Goal: Transaction & Acquisition: Purchase product/service

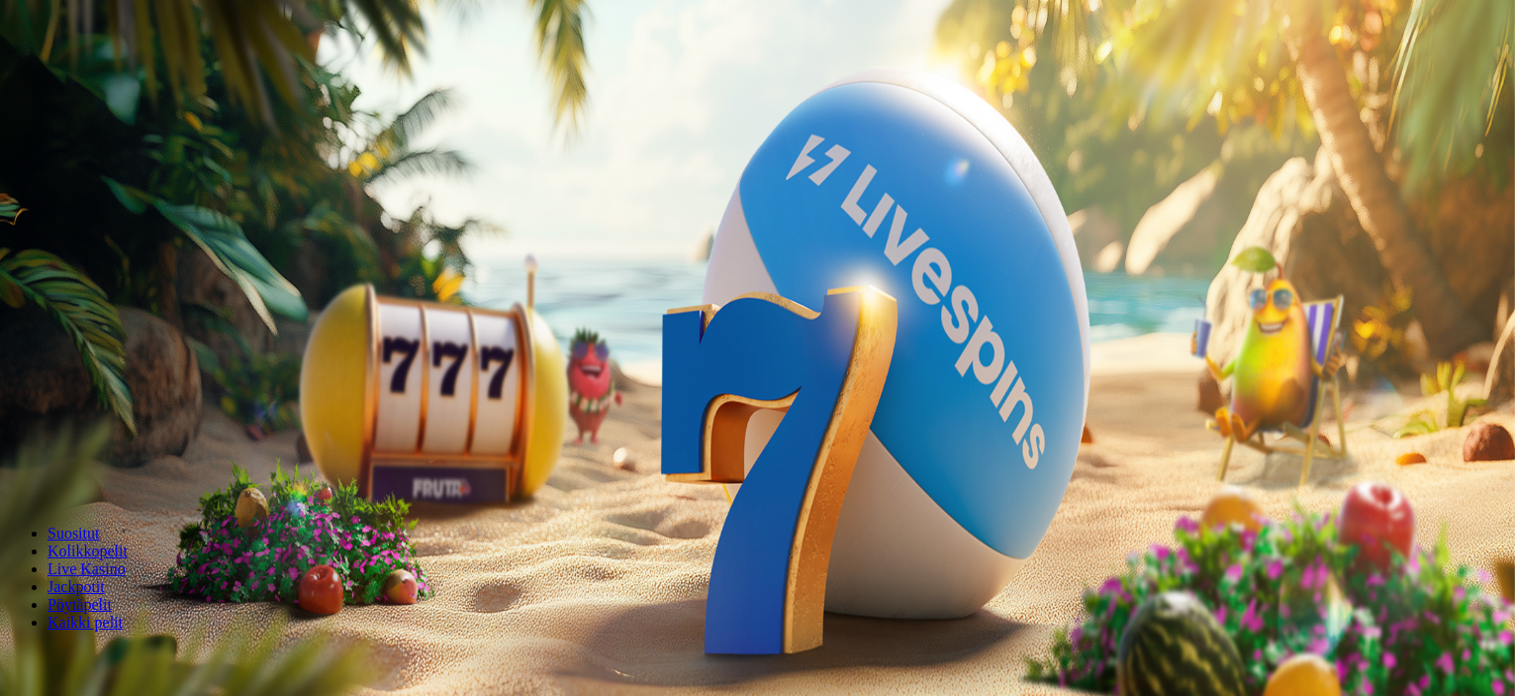
click at [151, 82] on button "Kirjaudu" at bounding box center [137, 71] width 64 height 21
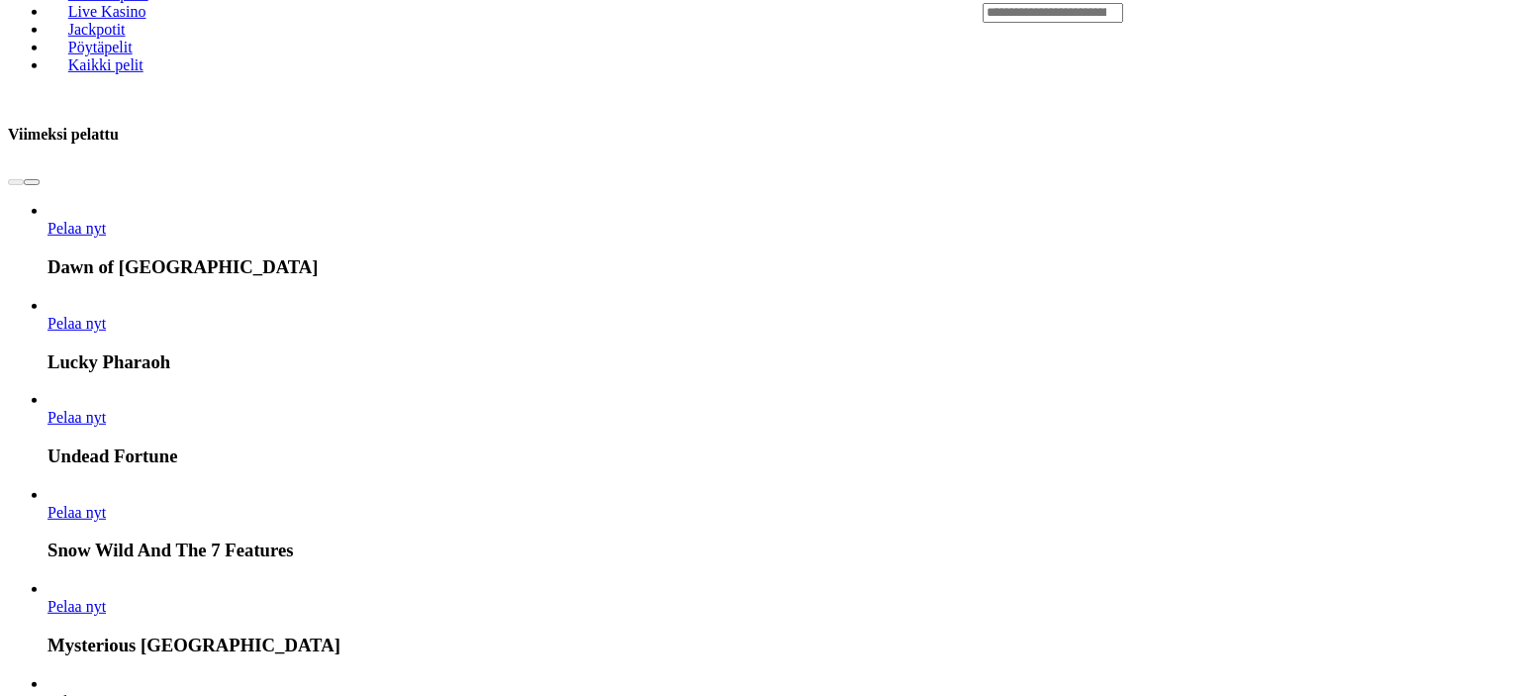
scroll to position [989, 0]
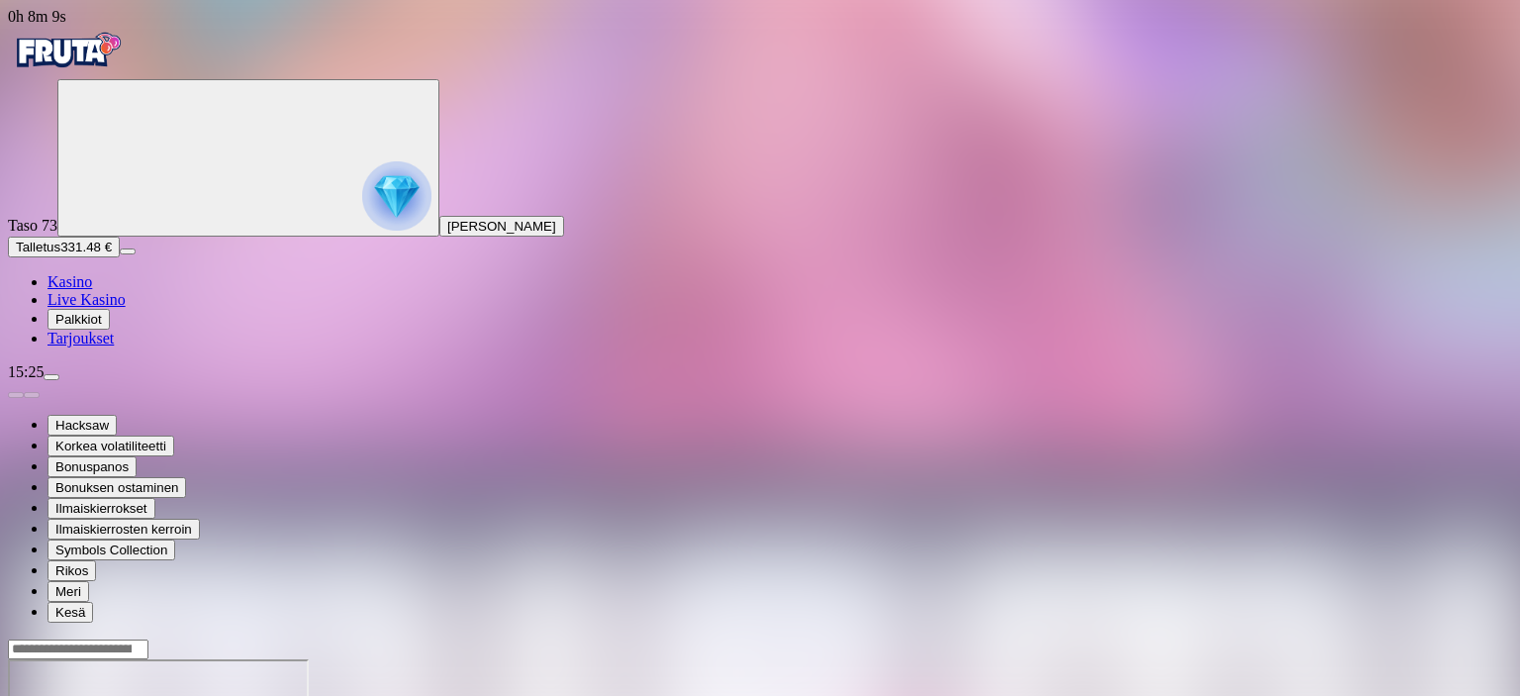
click at [92, 290] on span "Kasino" at bounding box center [69, 281] width 45 height 17
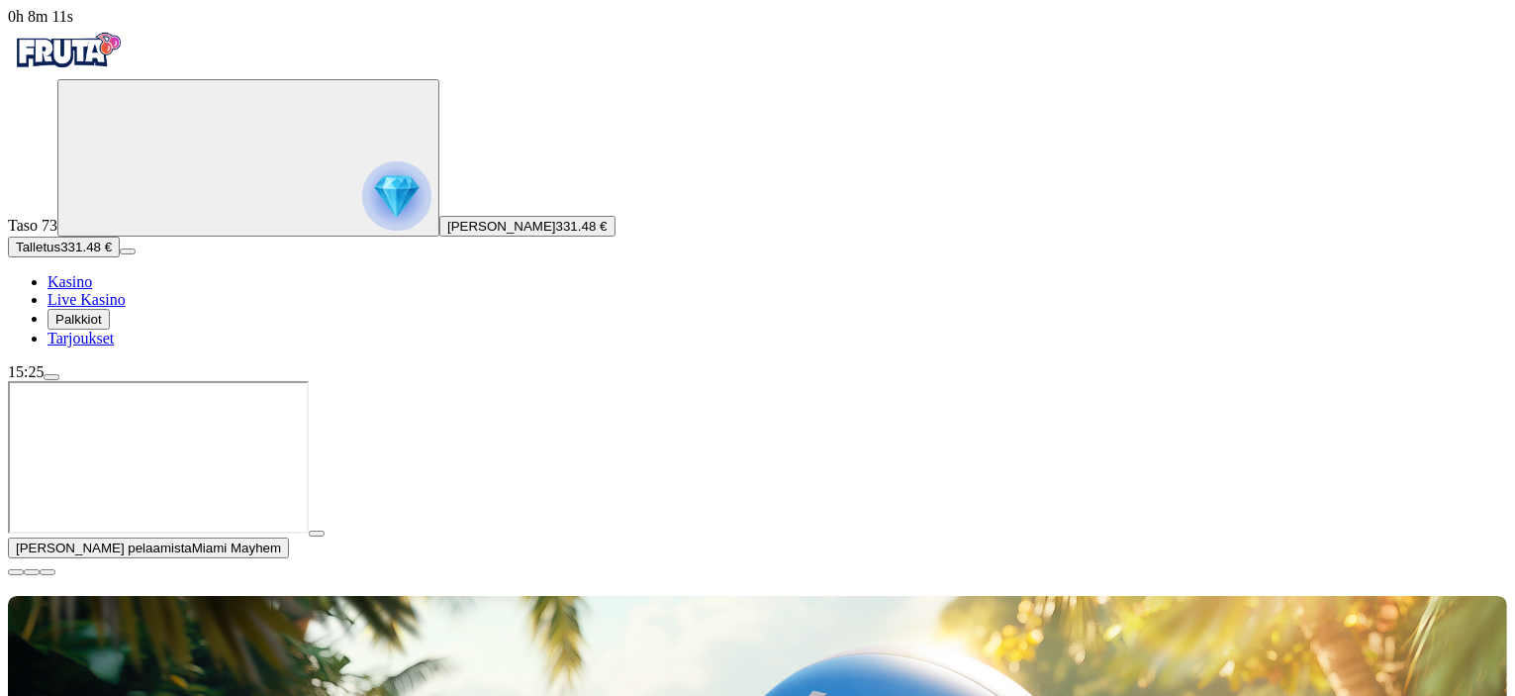
scroll to position [396, 0]
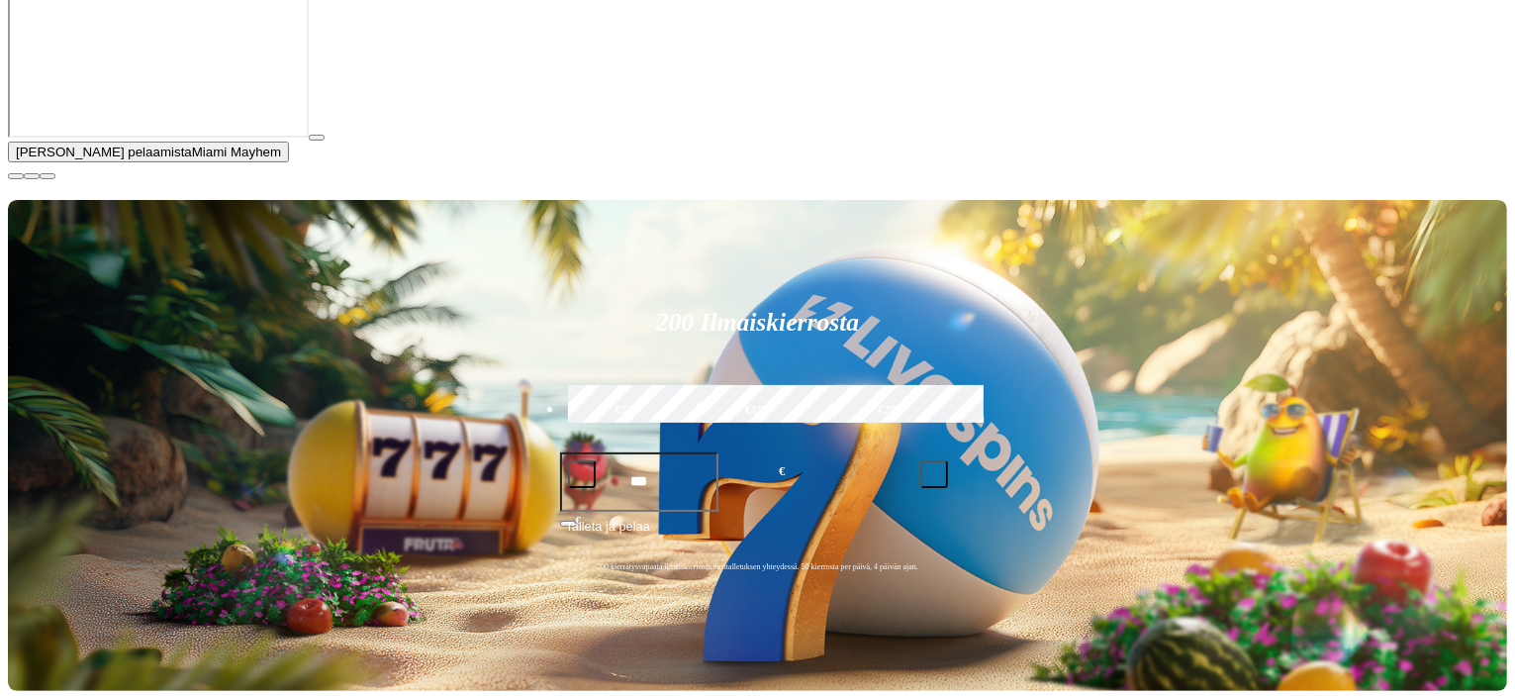
click at [16, 176] on span "close icon" at bounding box center [16, 176] width 0 height 0
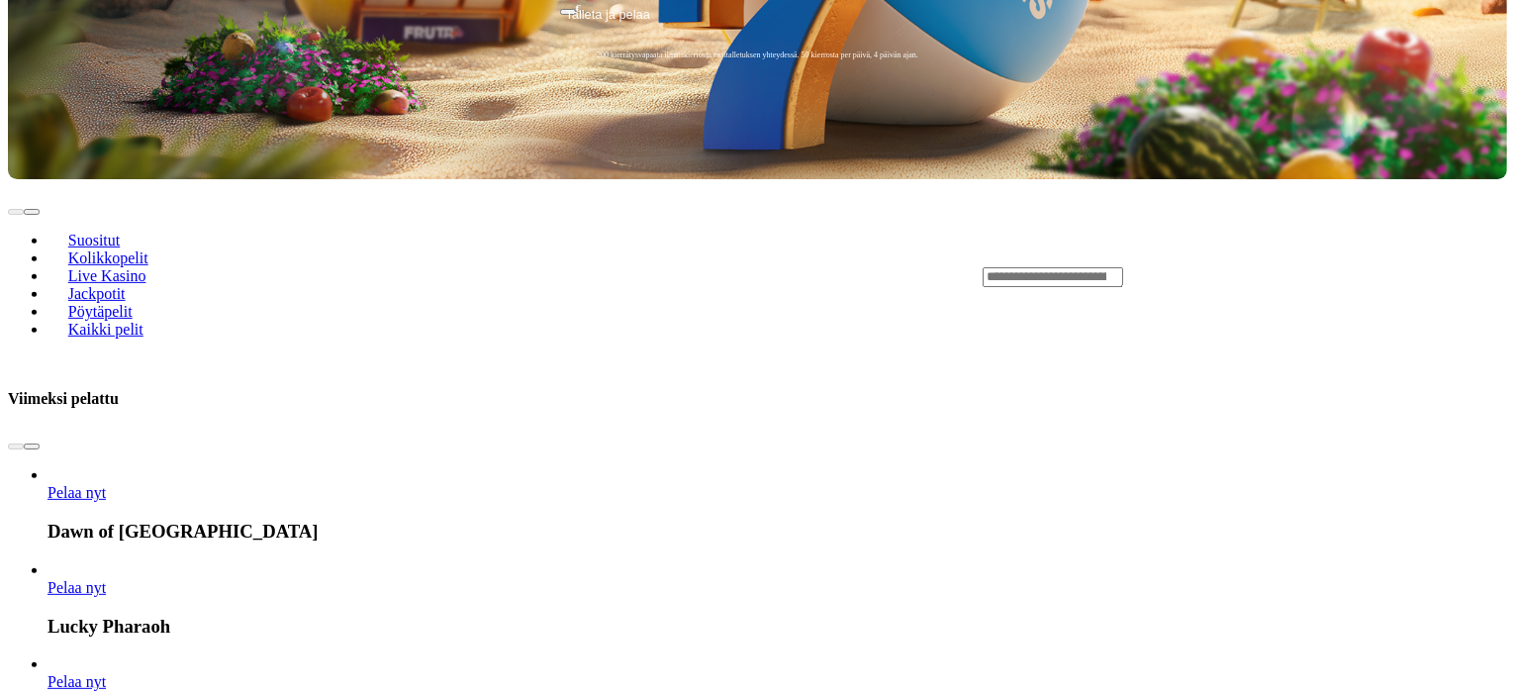
scroll to position [792, 0]
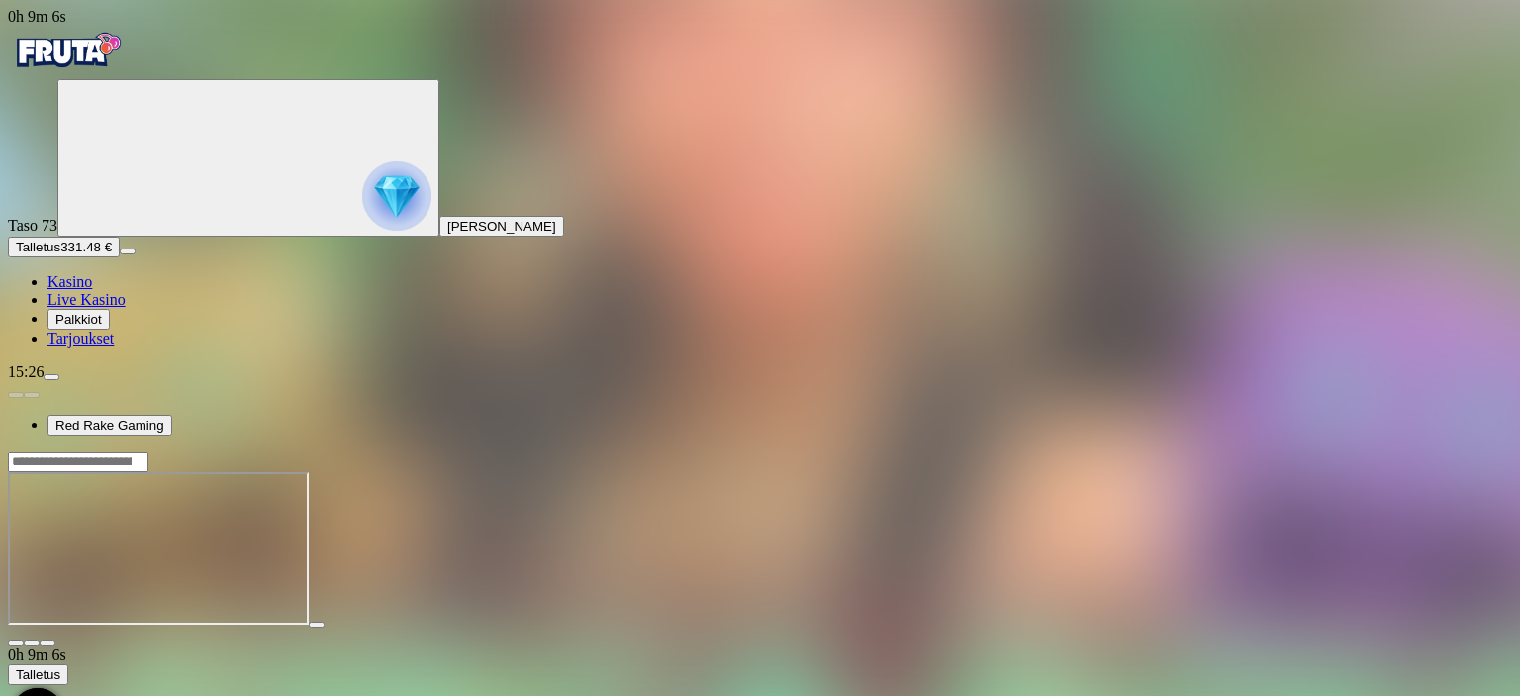
click at [16, 642] on span "close icon" at bounding box center [16, 642] width 0 height 0
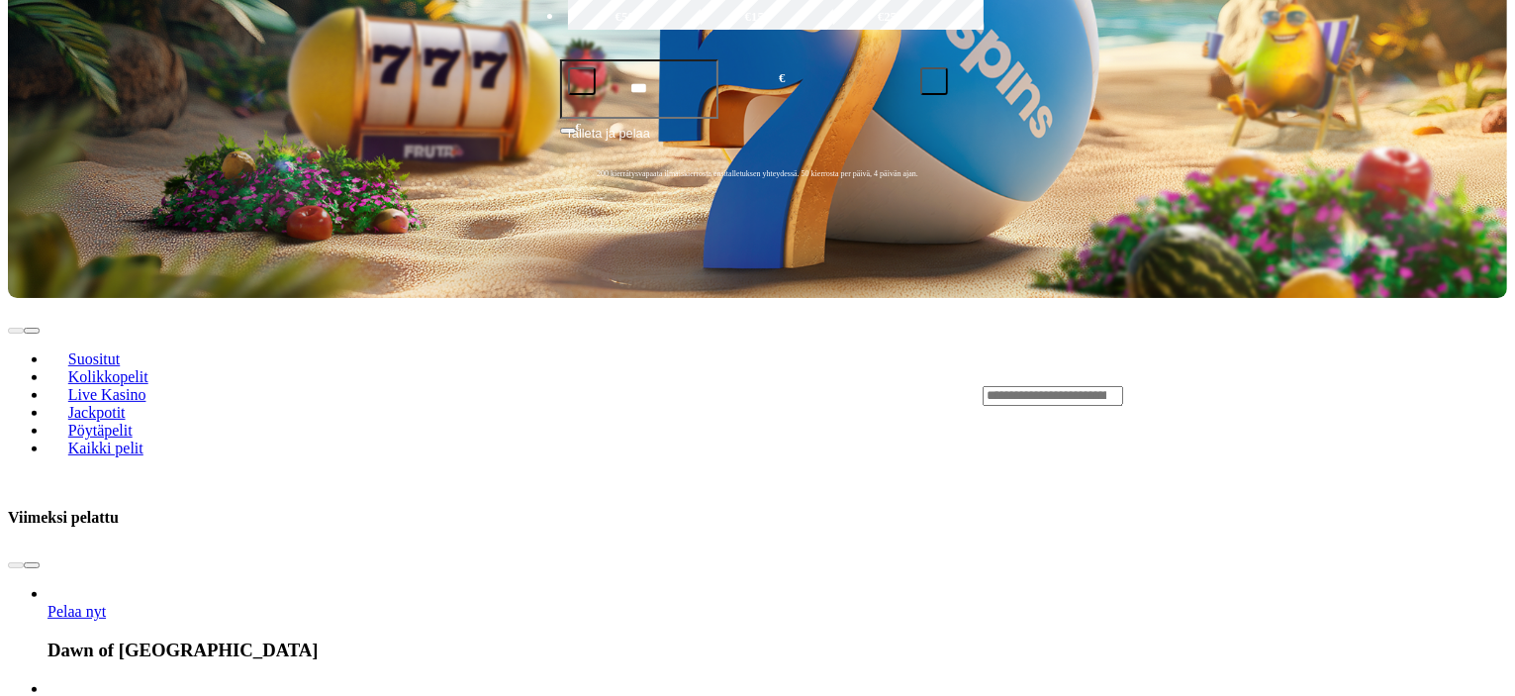
scroll to position [891, 0]
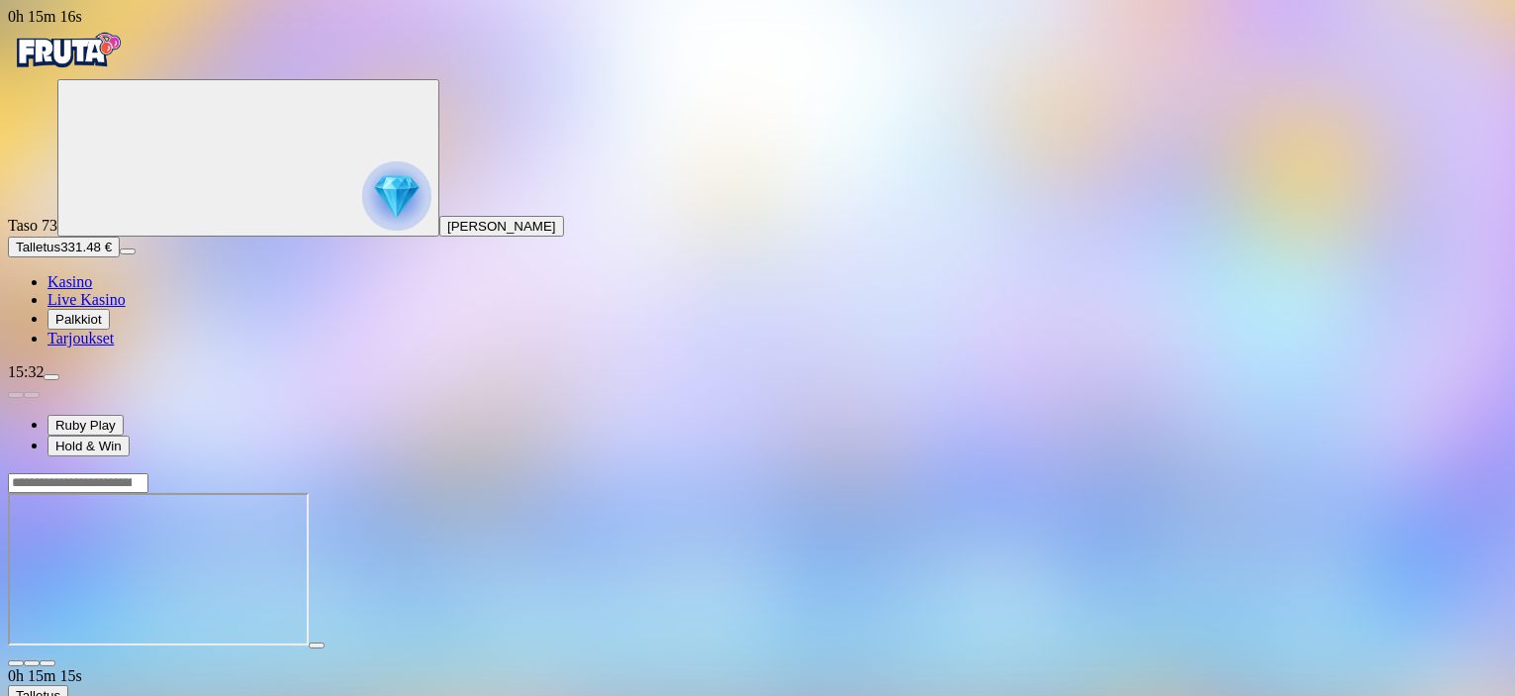
click at [16, 663] on span "close icon" at bounding box center [16, 663] width 0 height 0
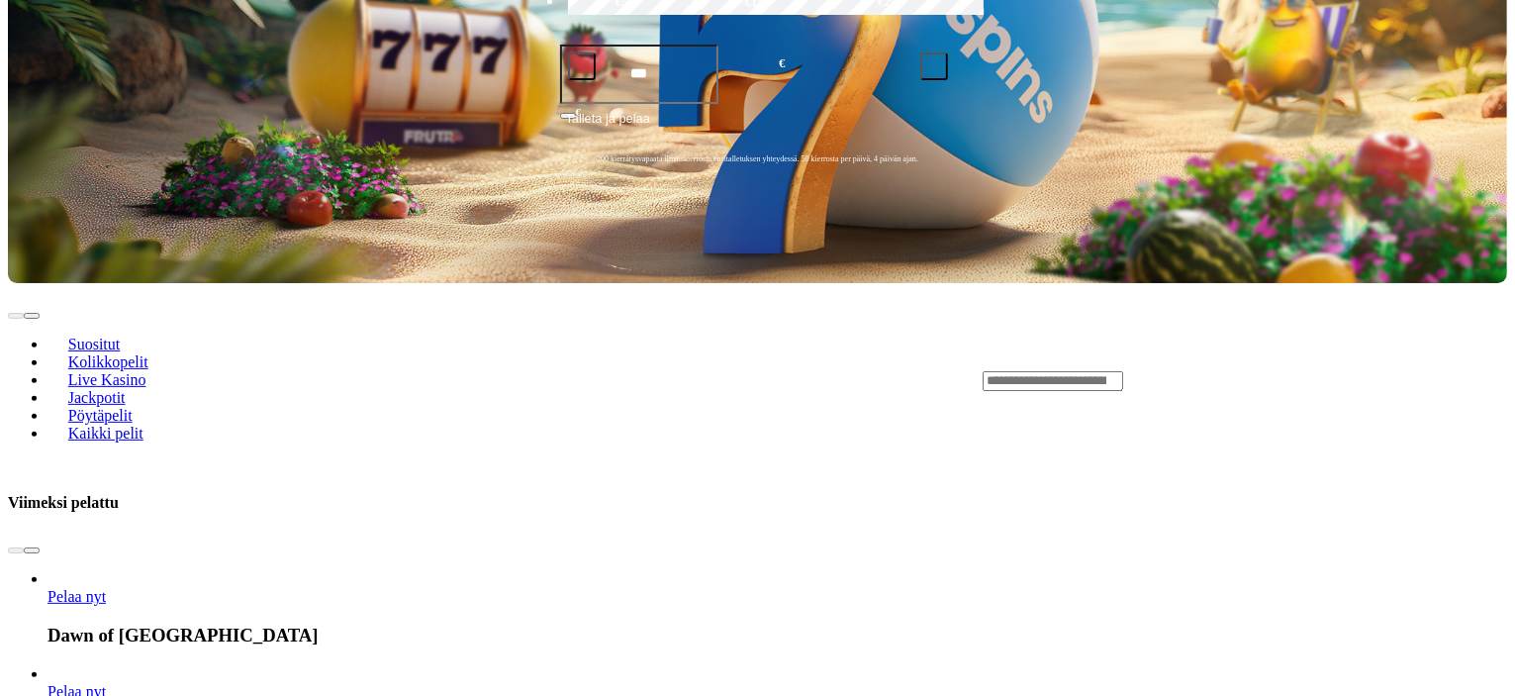
scroll to position [693, 0]
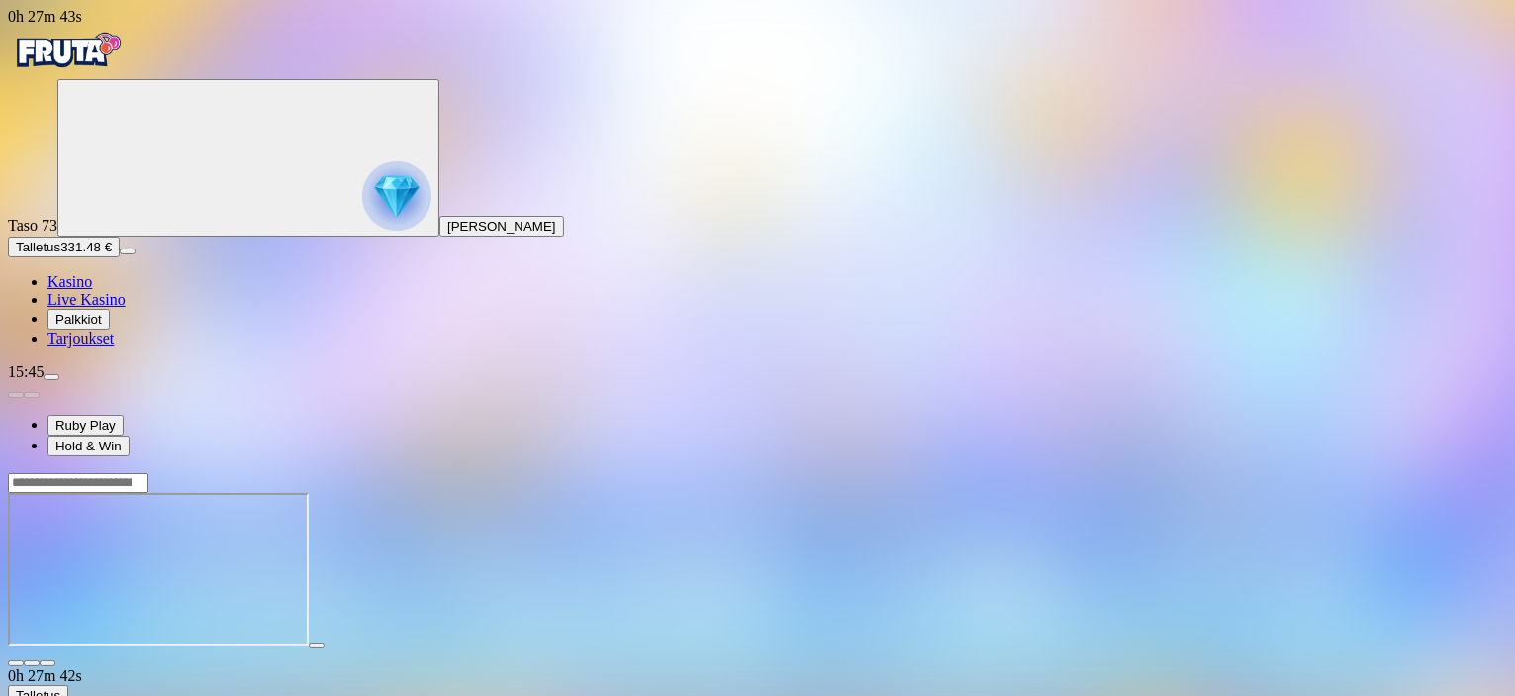
click at [16, 663] on span "close icon" at bounding box center [16, 663] width 0 height 0
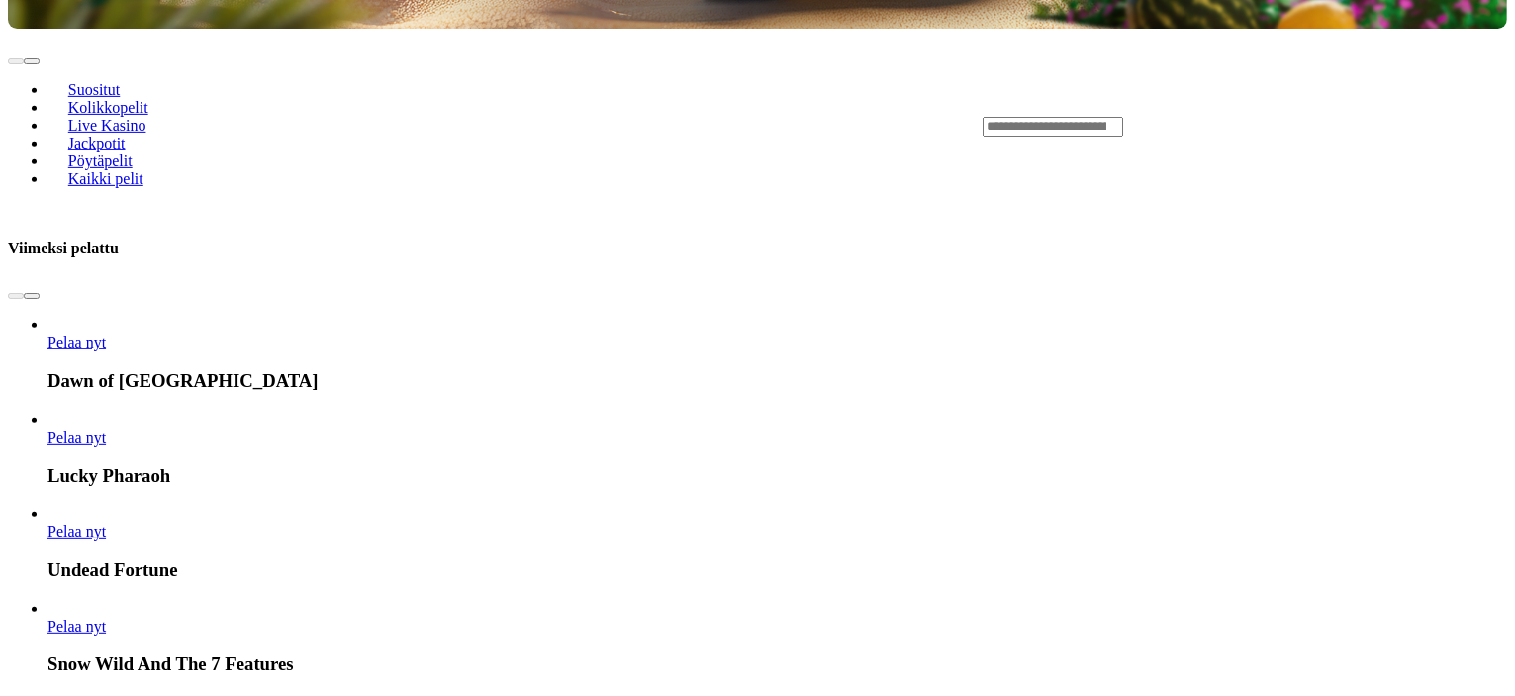
scroll to position [891, 0]
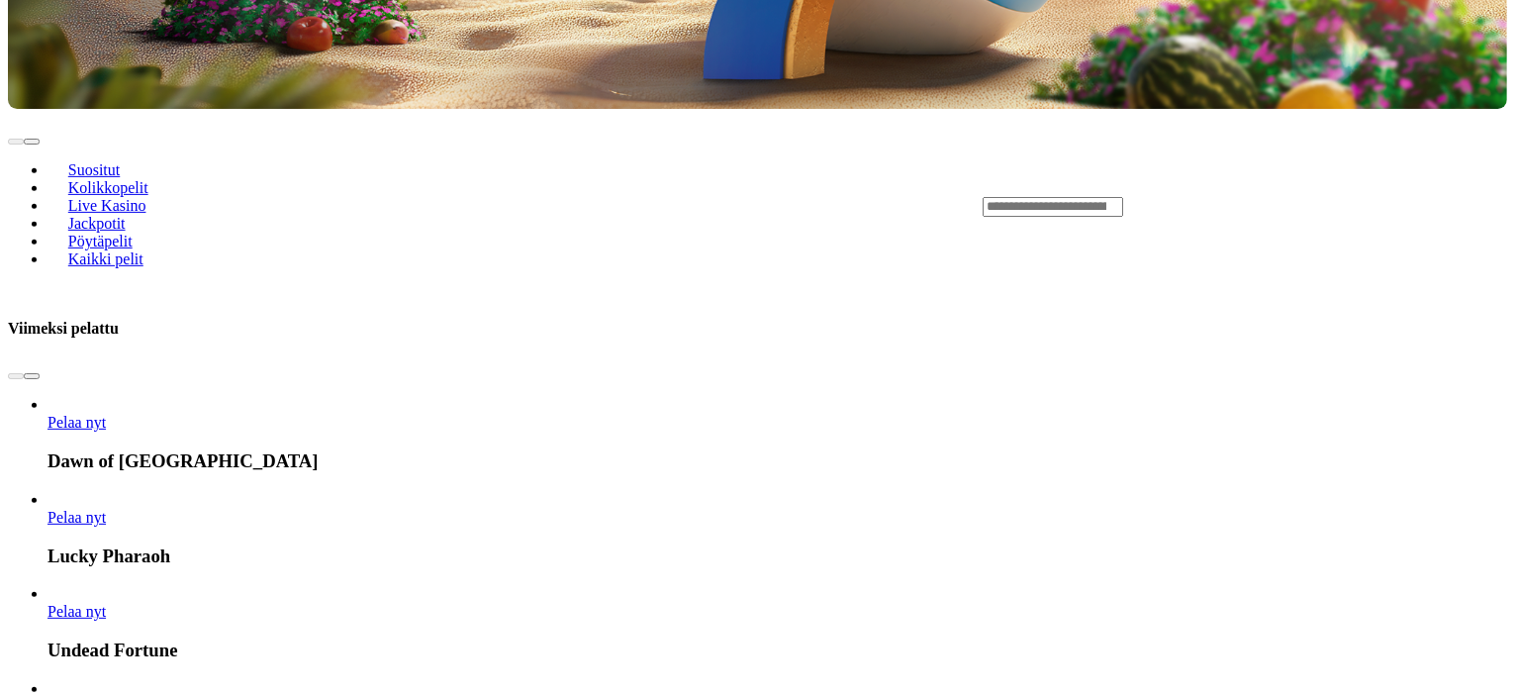
scroll to position [891, 0]
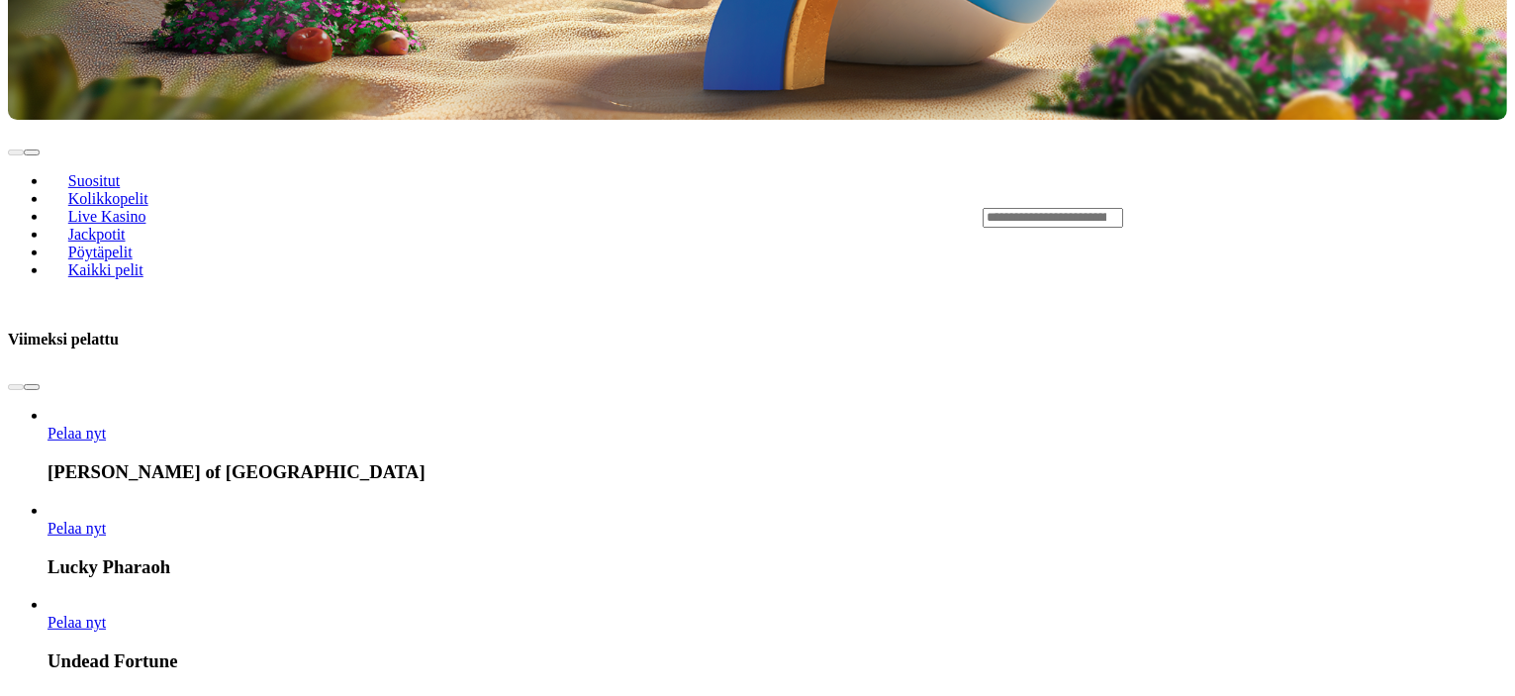
scroll to position [891, 0]
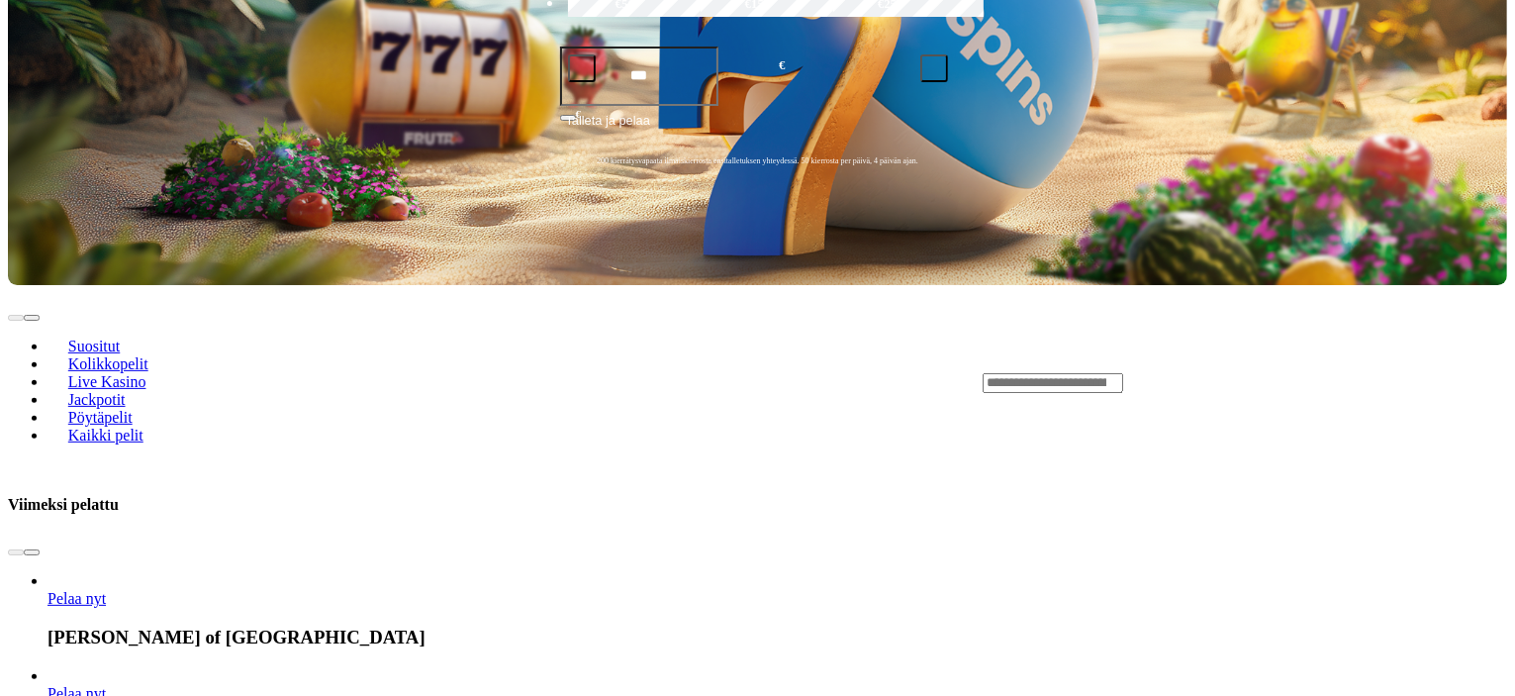
scroll to position [693, 0]
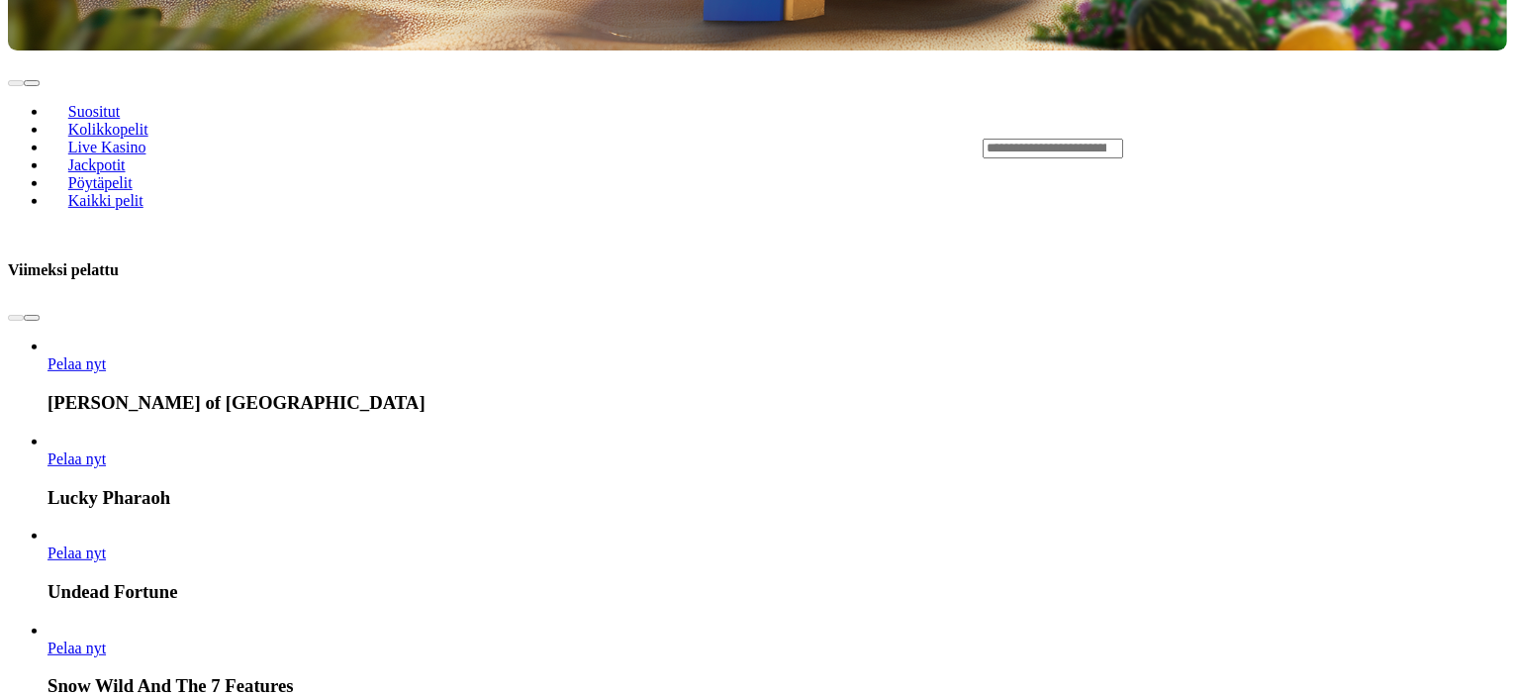
scroll to position [989, 0]
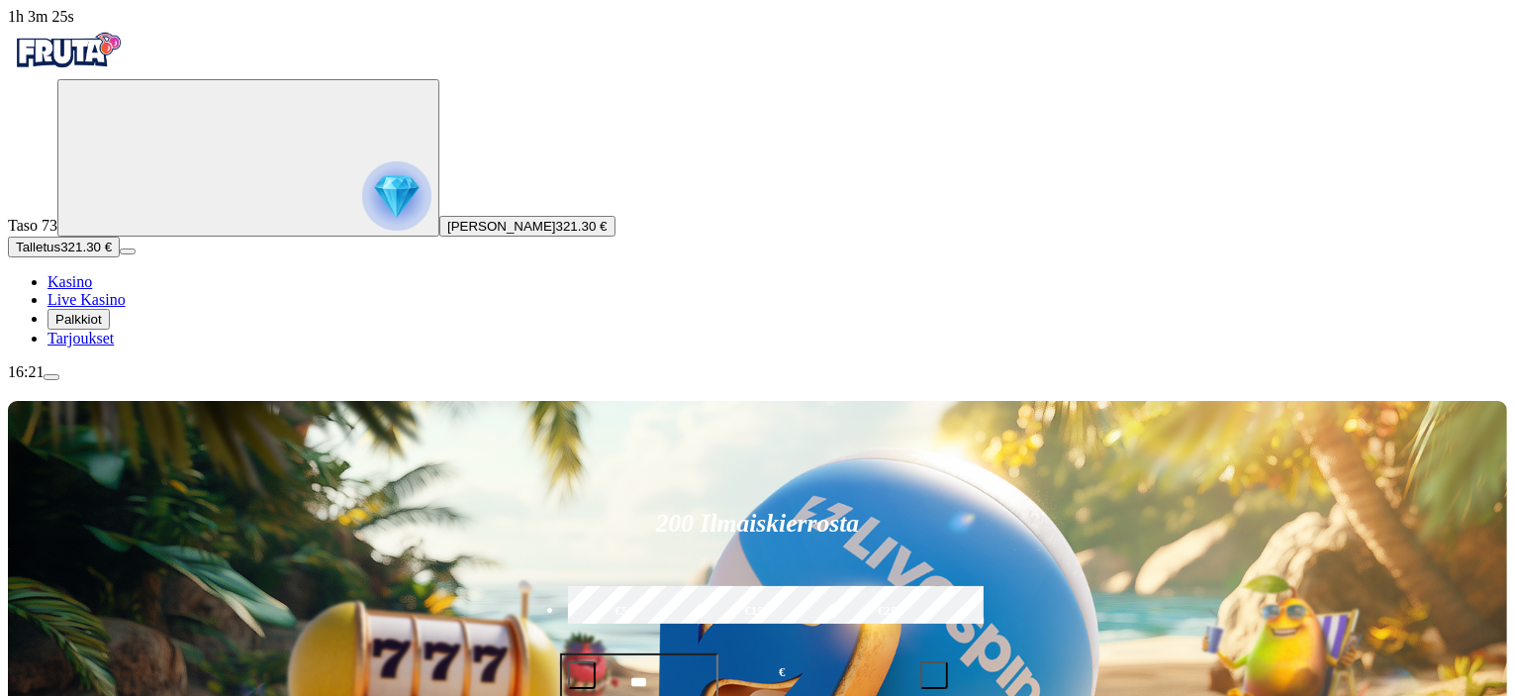
scroll to position [594, 0]
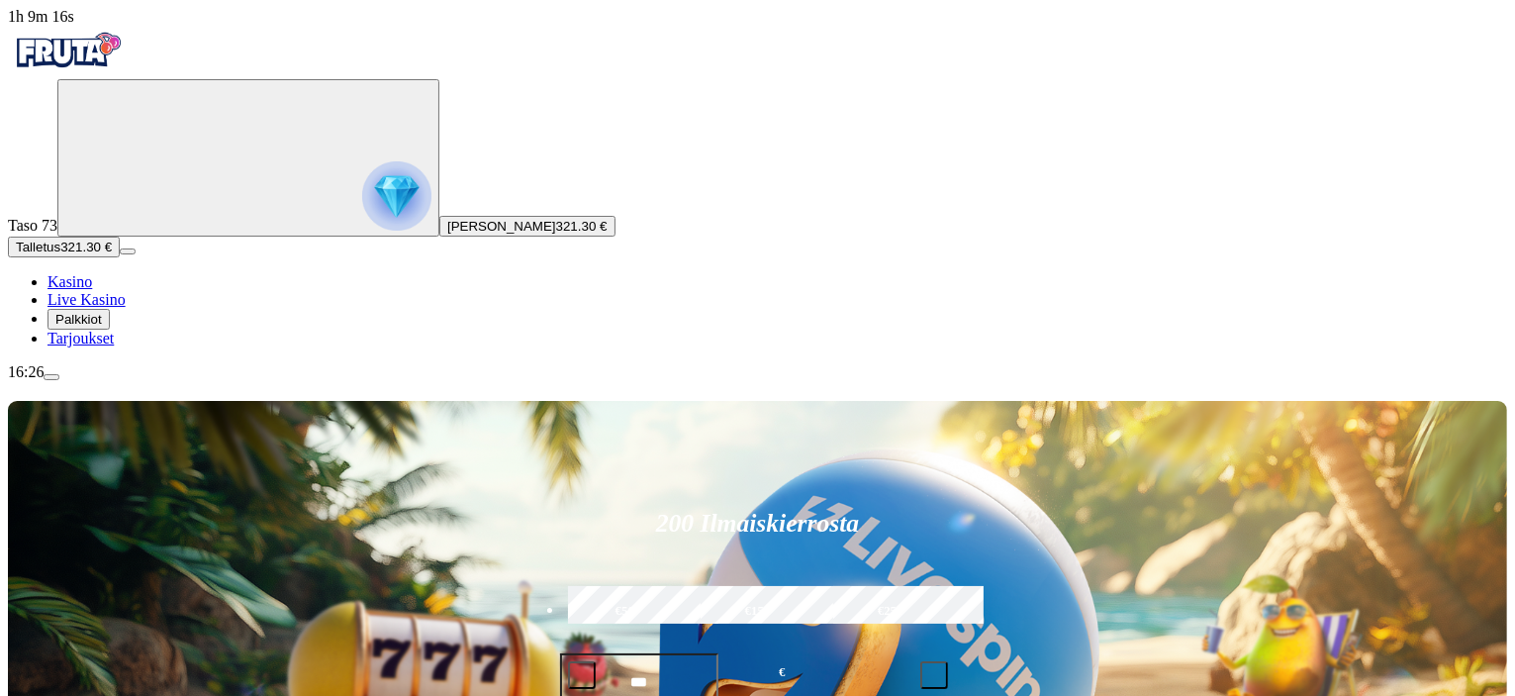
scroll to position [594, 0]
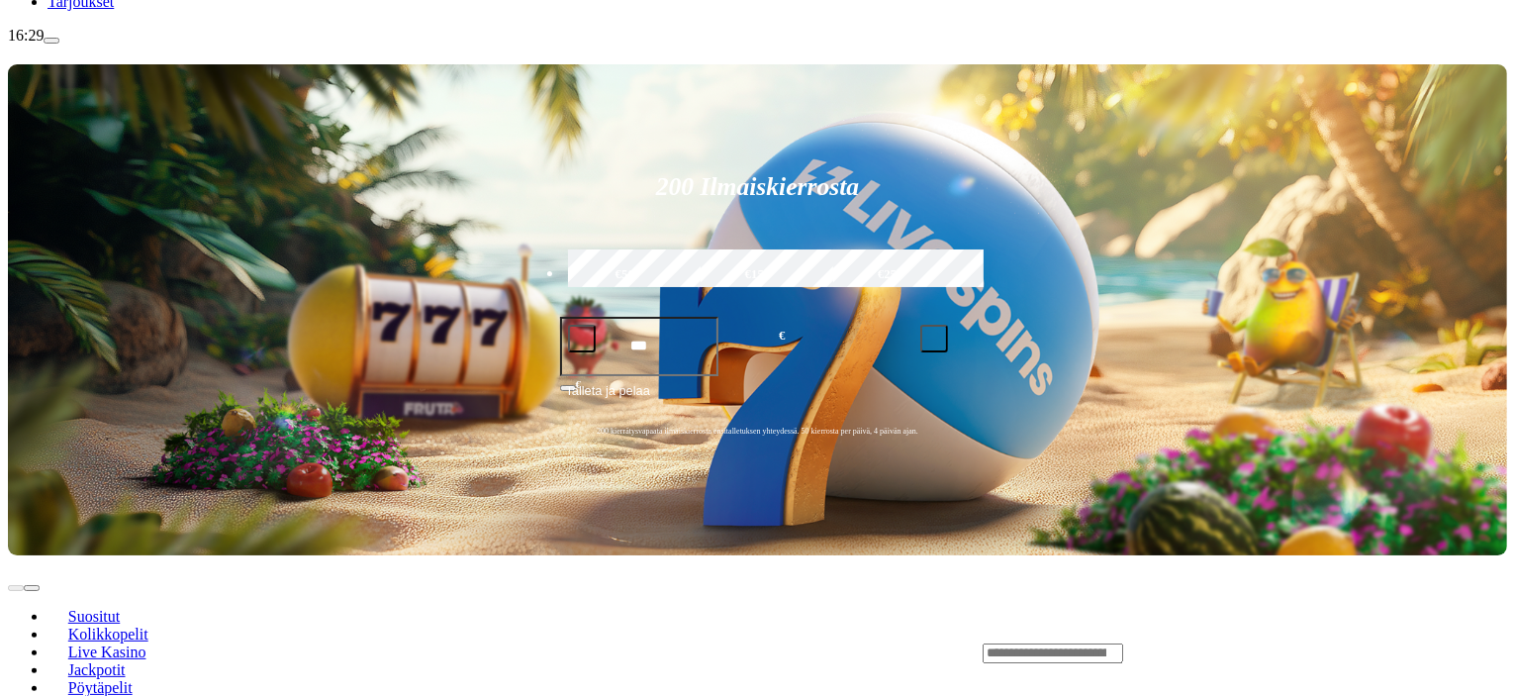
scroll to position [495, 0]
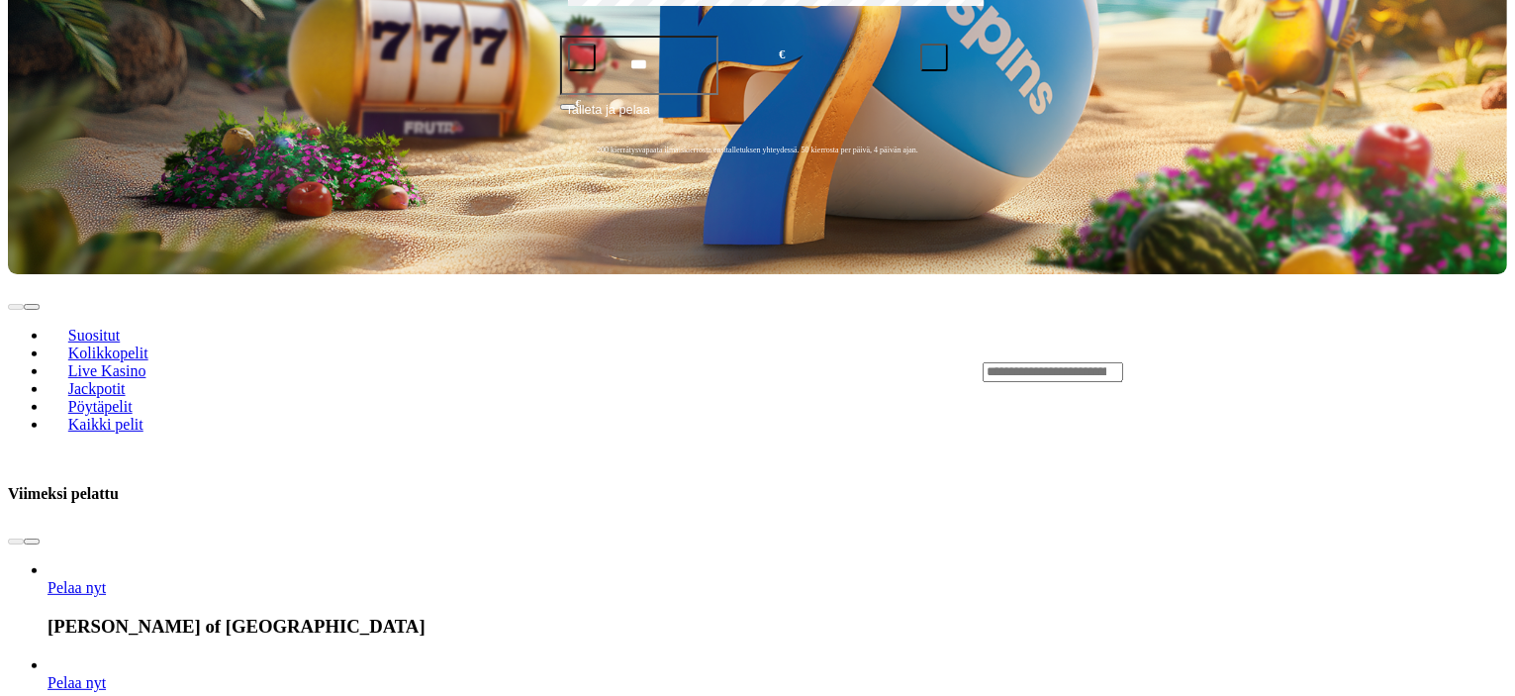
scroll to position [693, 0]
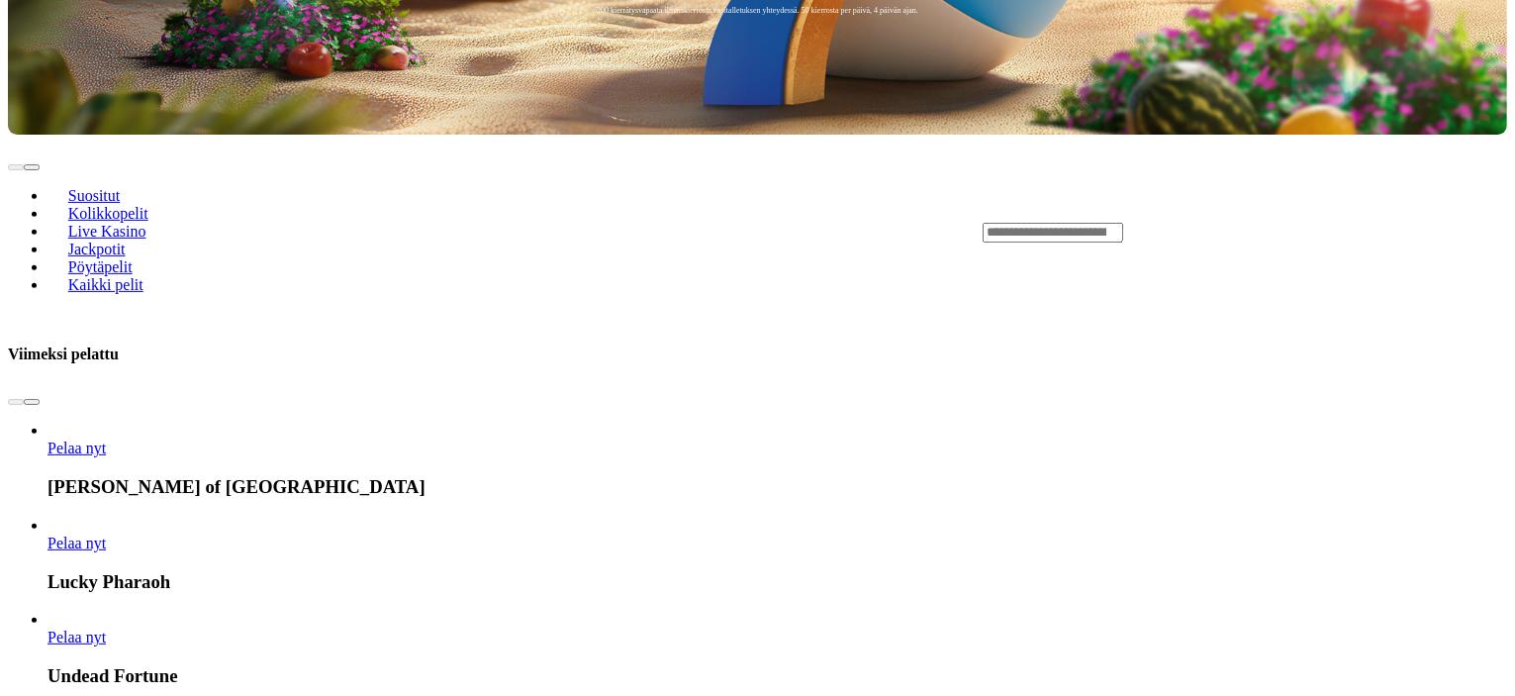
scroll to position [792, 0]
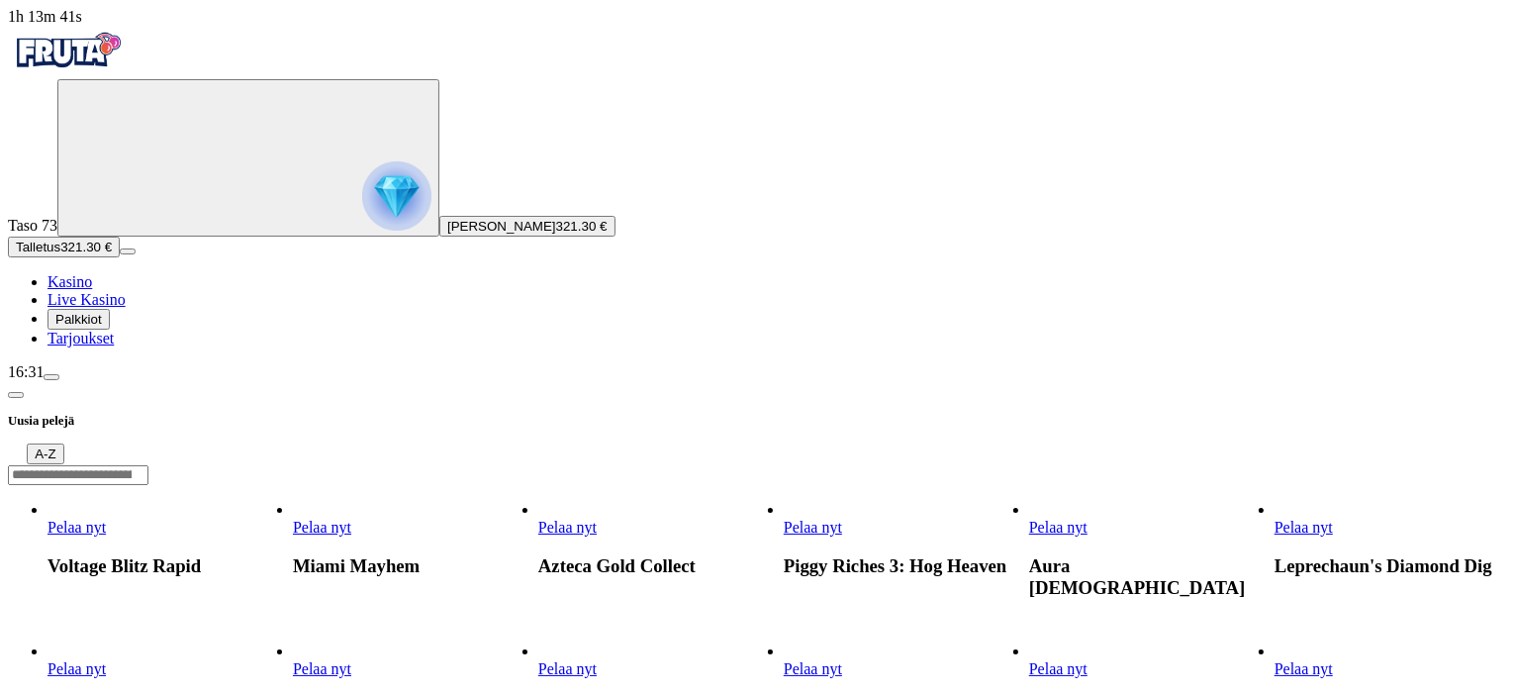
scroll to position [297, 0]
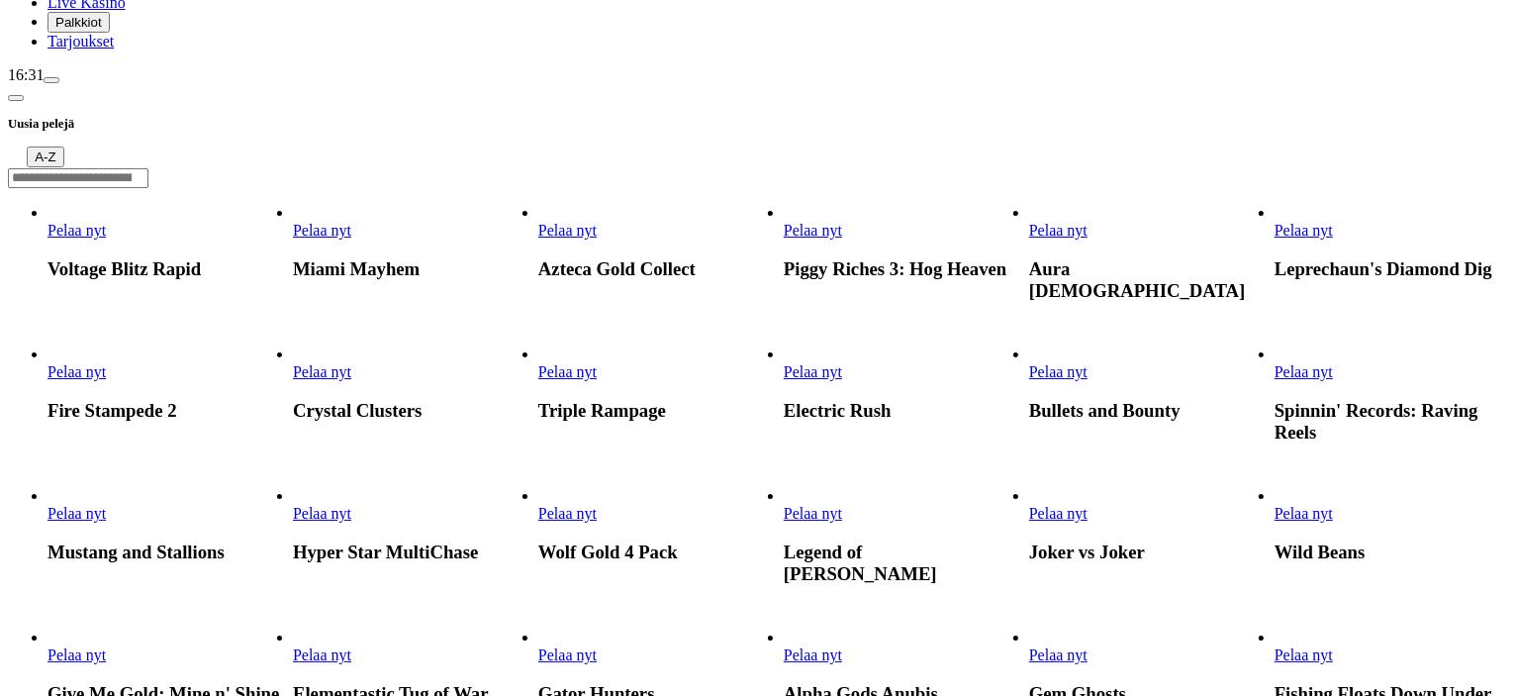
click at [1274, 522] on link "Wild Beans" at bounding box center [1274, 522] width 0 height 0
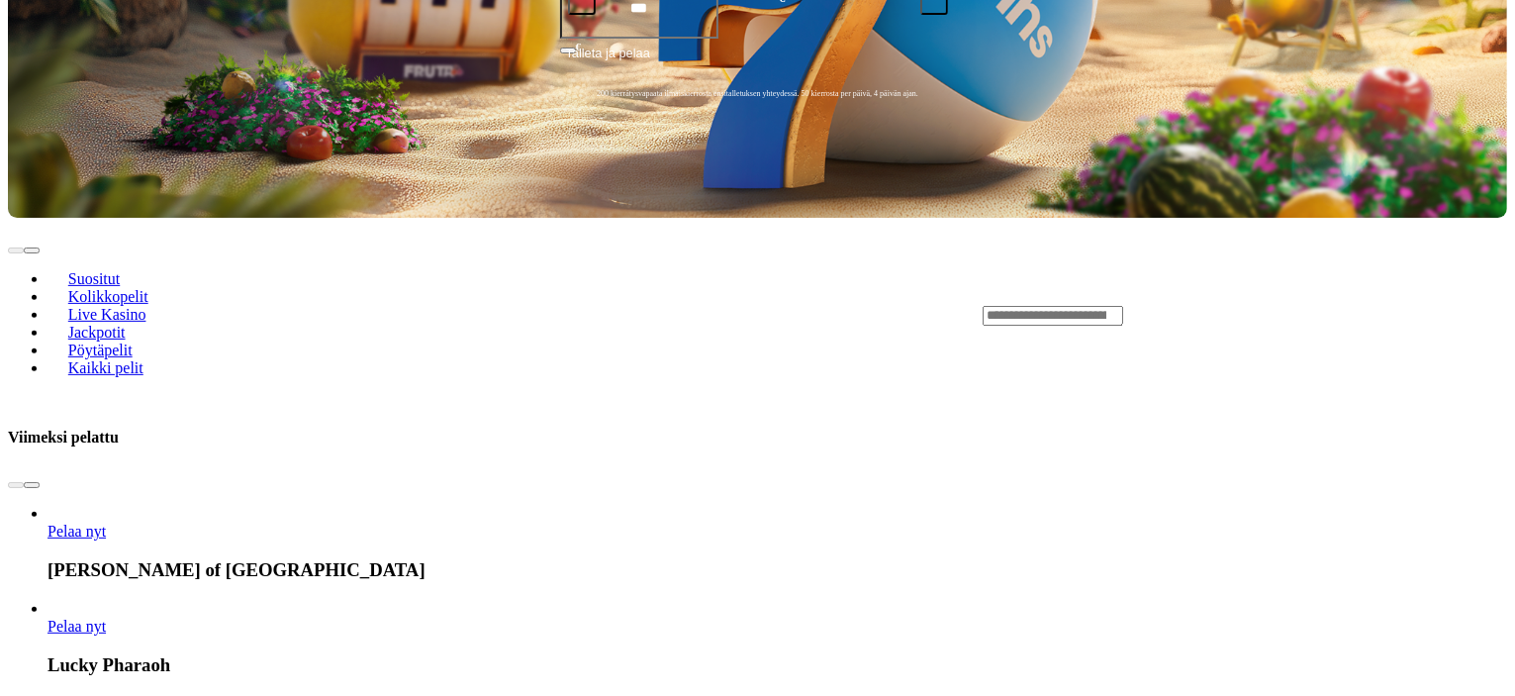
scroll to position [891, 0]
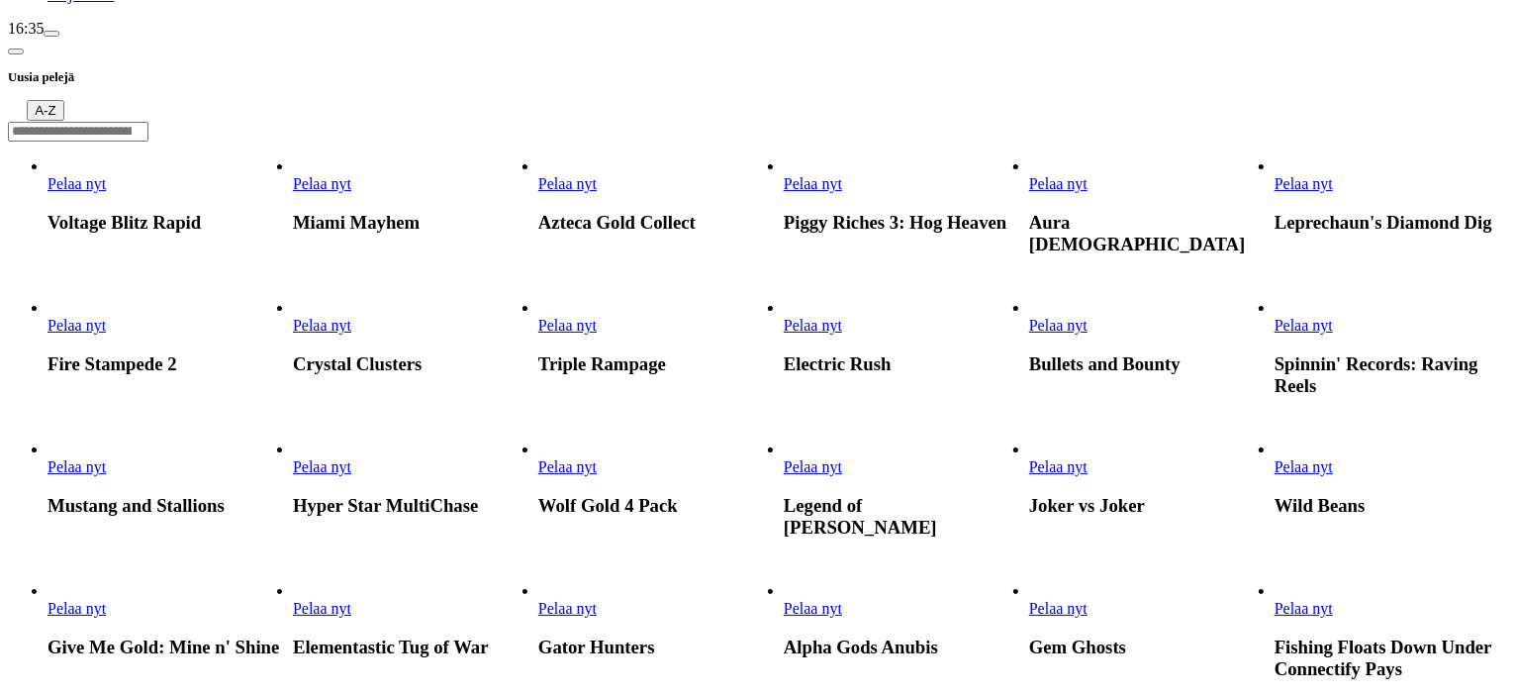
scroll to position [495, 0]
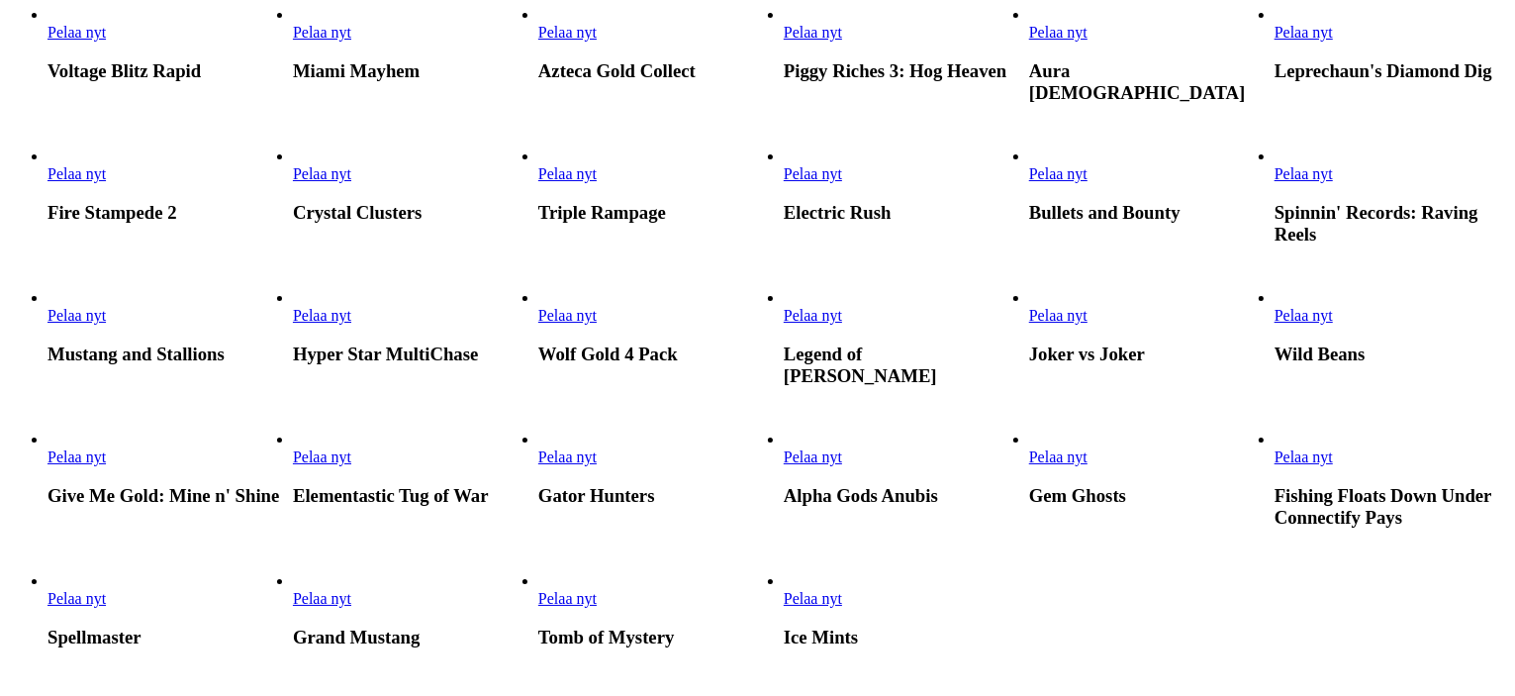
click at [538, 466] on link "Gator Hunters" at bounding box center [538, 466] width 0 height 0
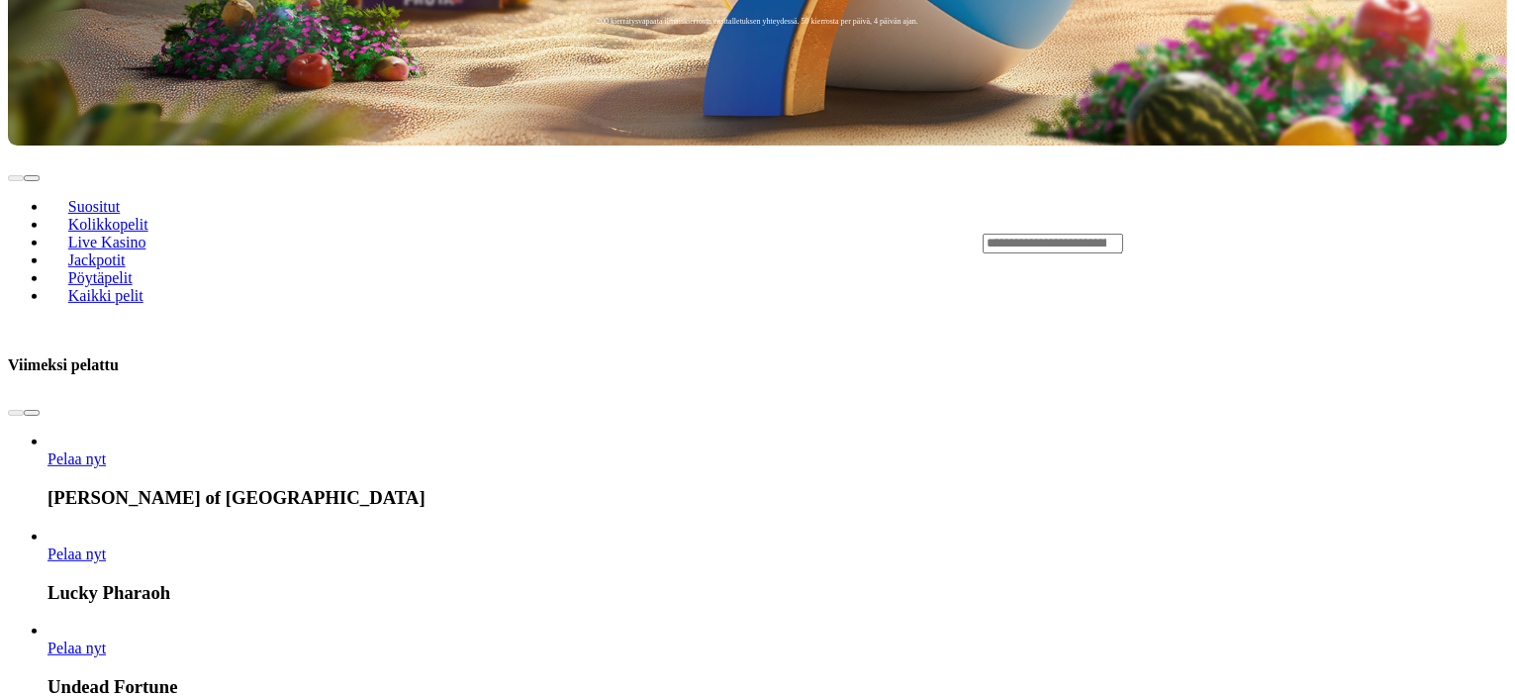
scroll to position [891, 0]
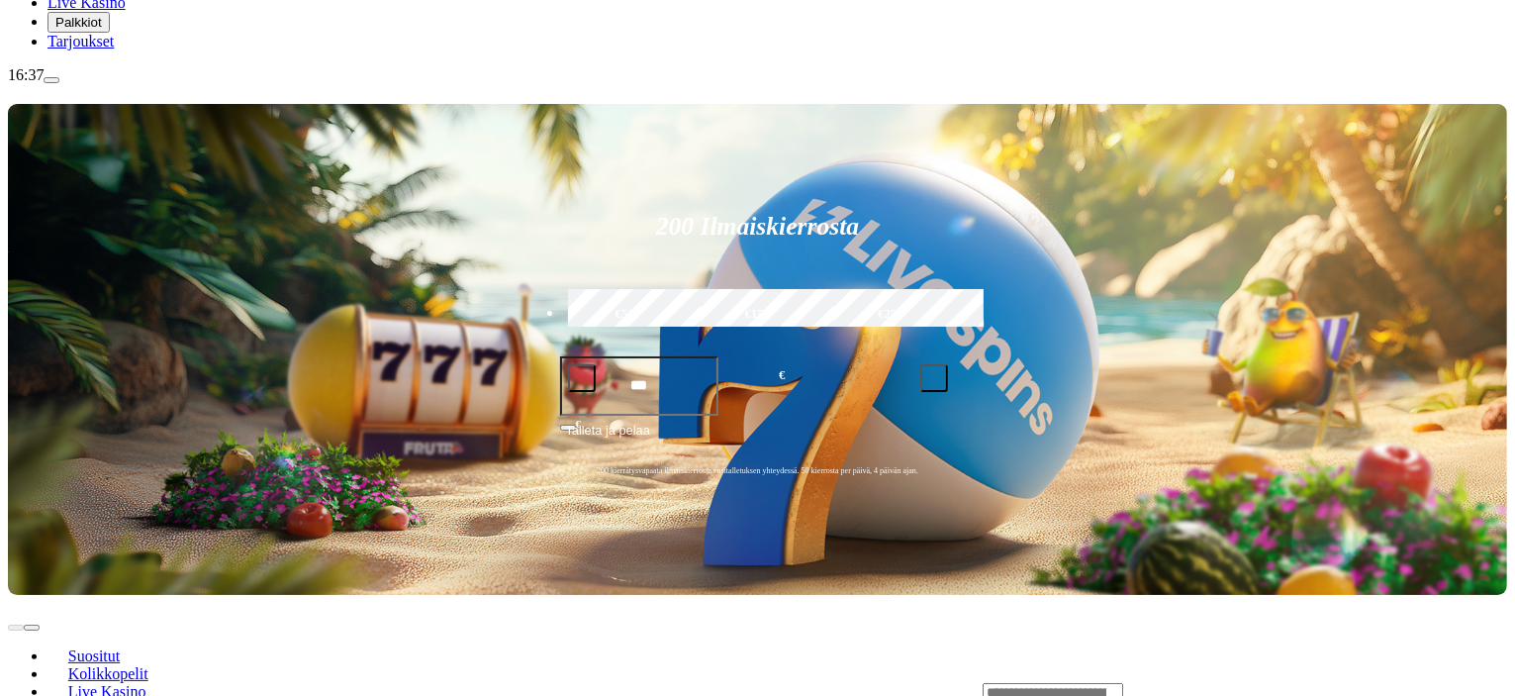
scroll to position [495, 0]
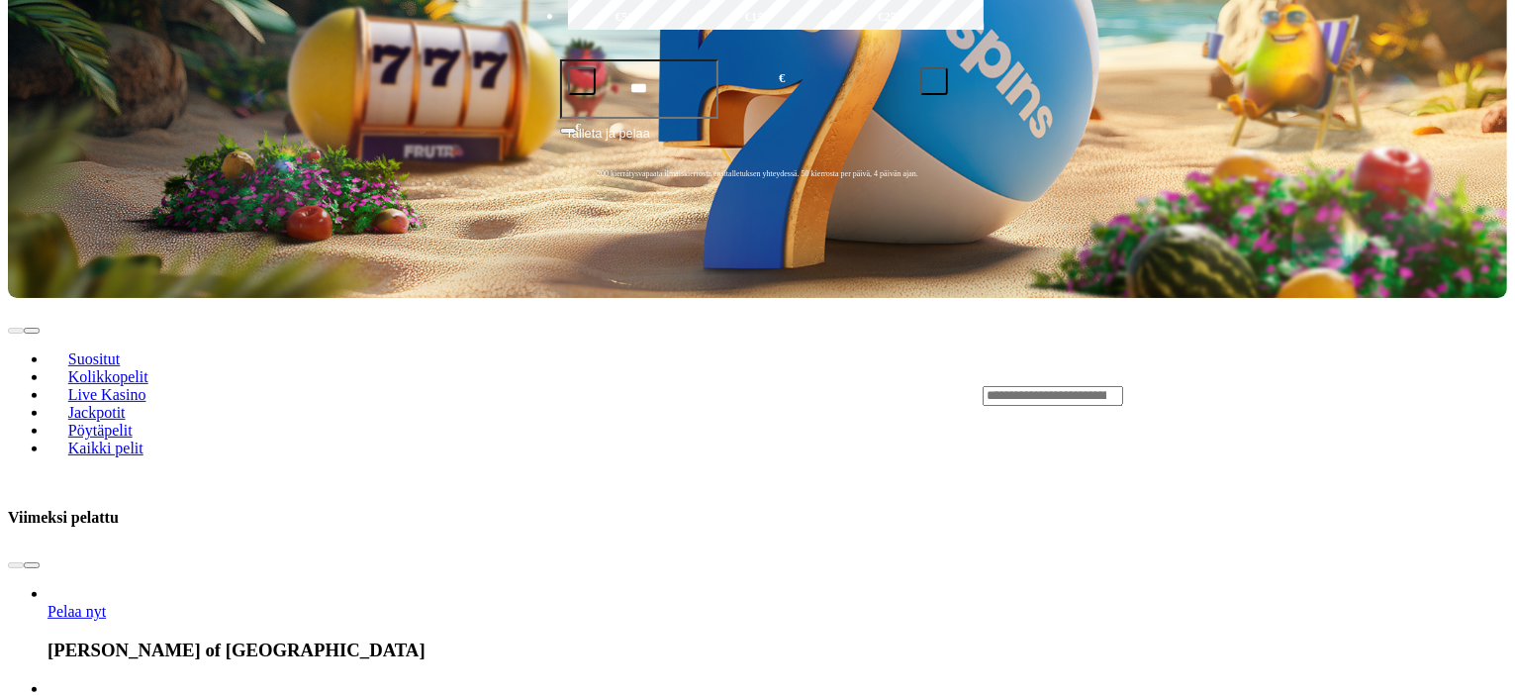
scroll to position [297, 0]
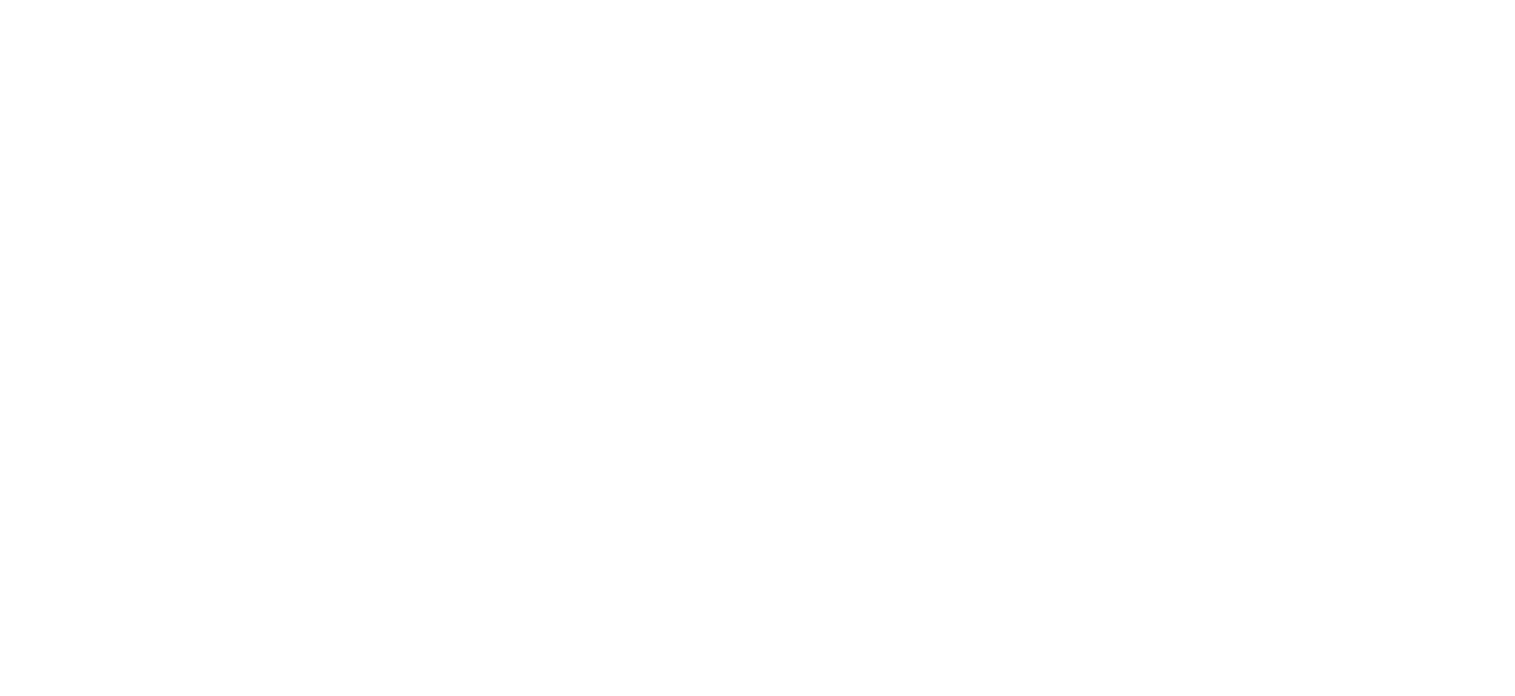
scroll to position [1385, 0]
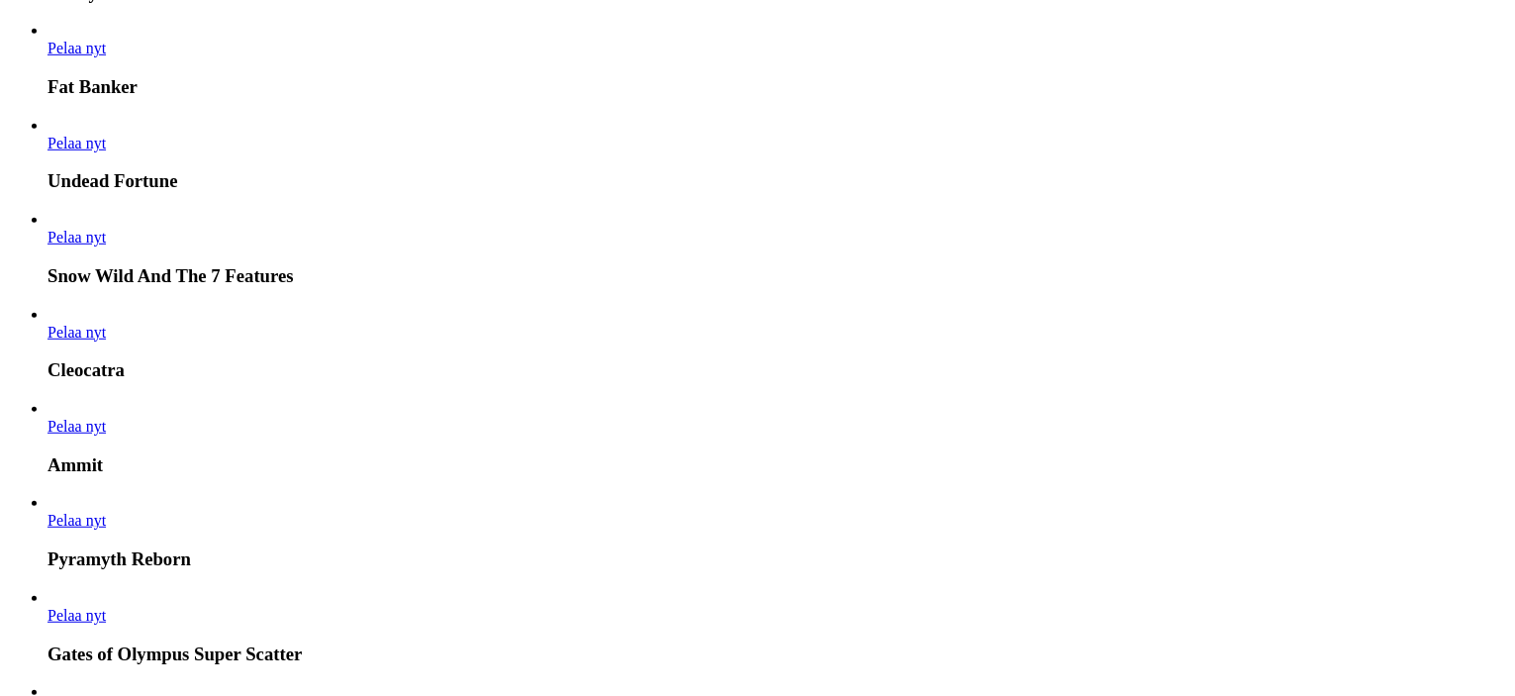
scroll to position [1385, 0]
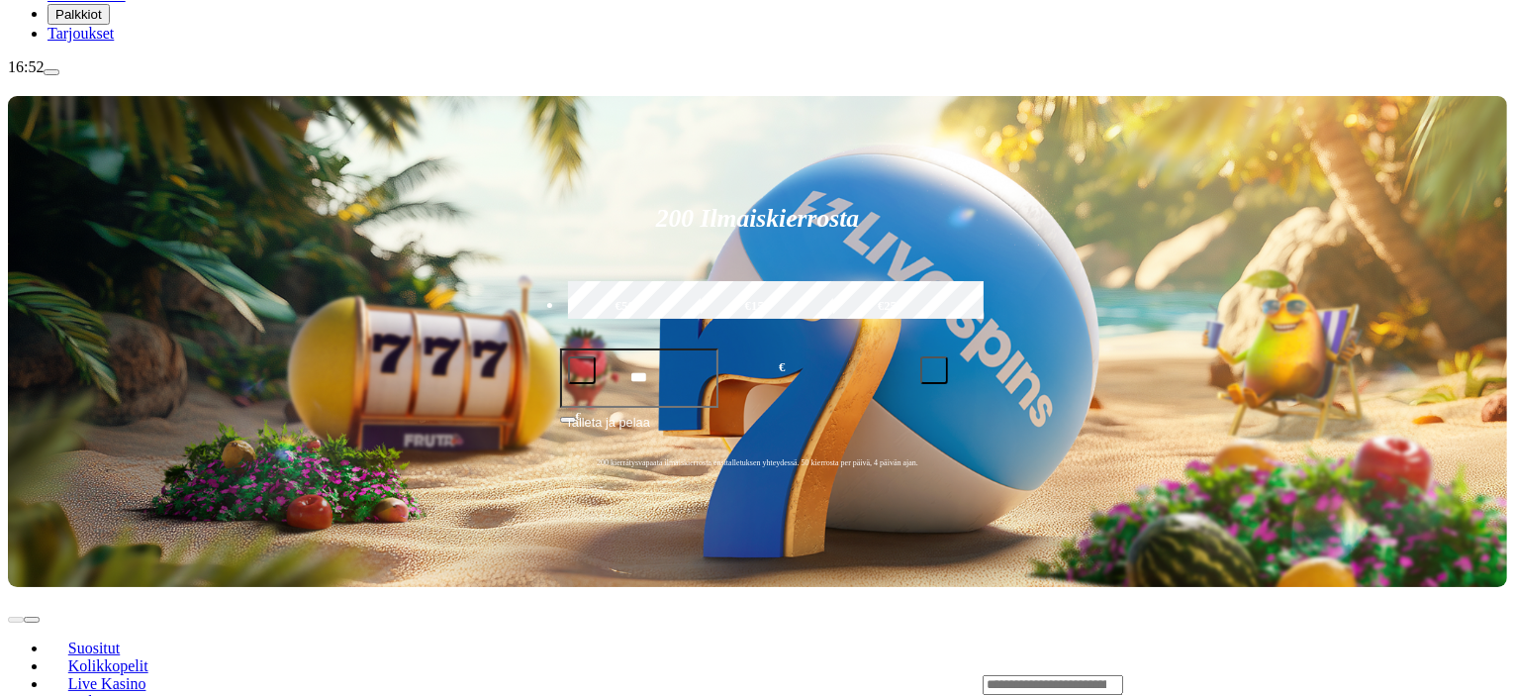
scroll to position [396, 0]
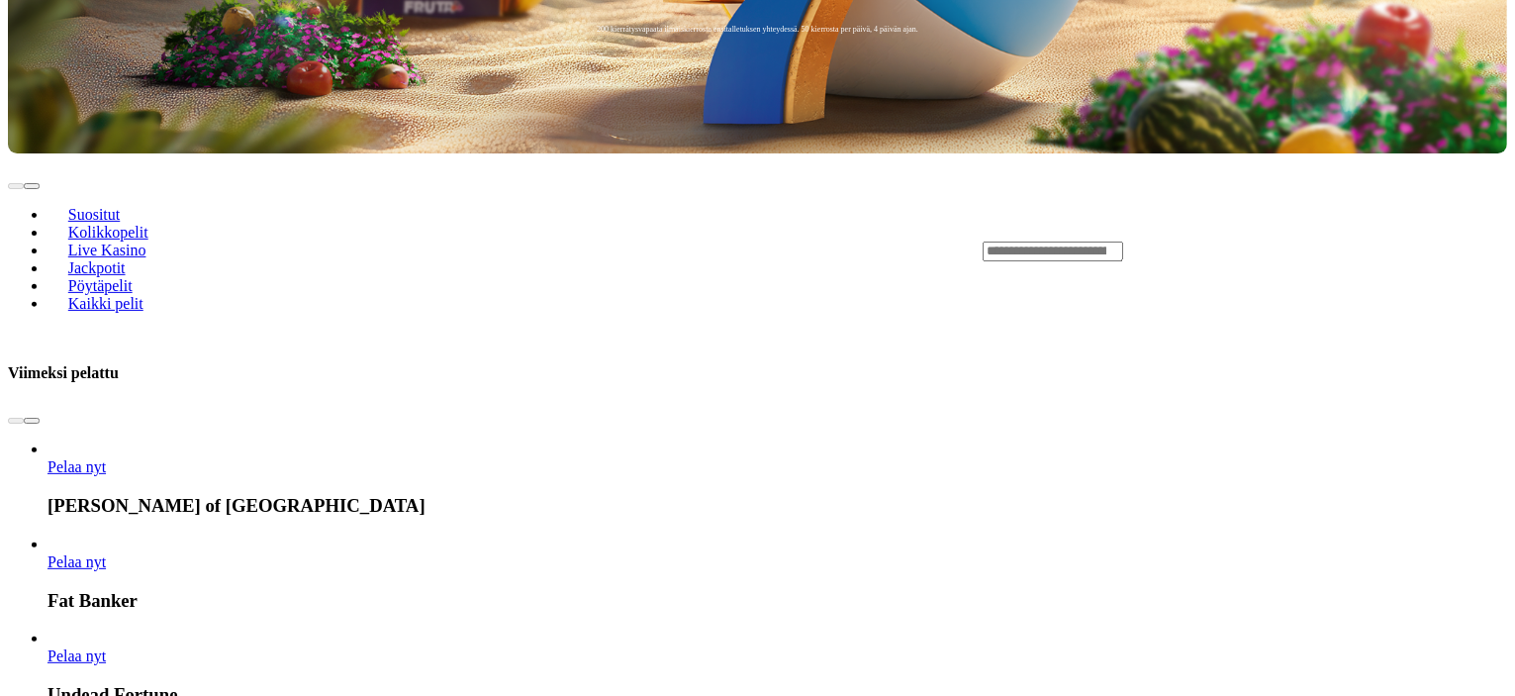
scroll to position [989, 0]
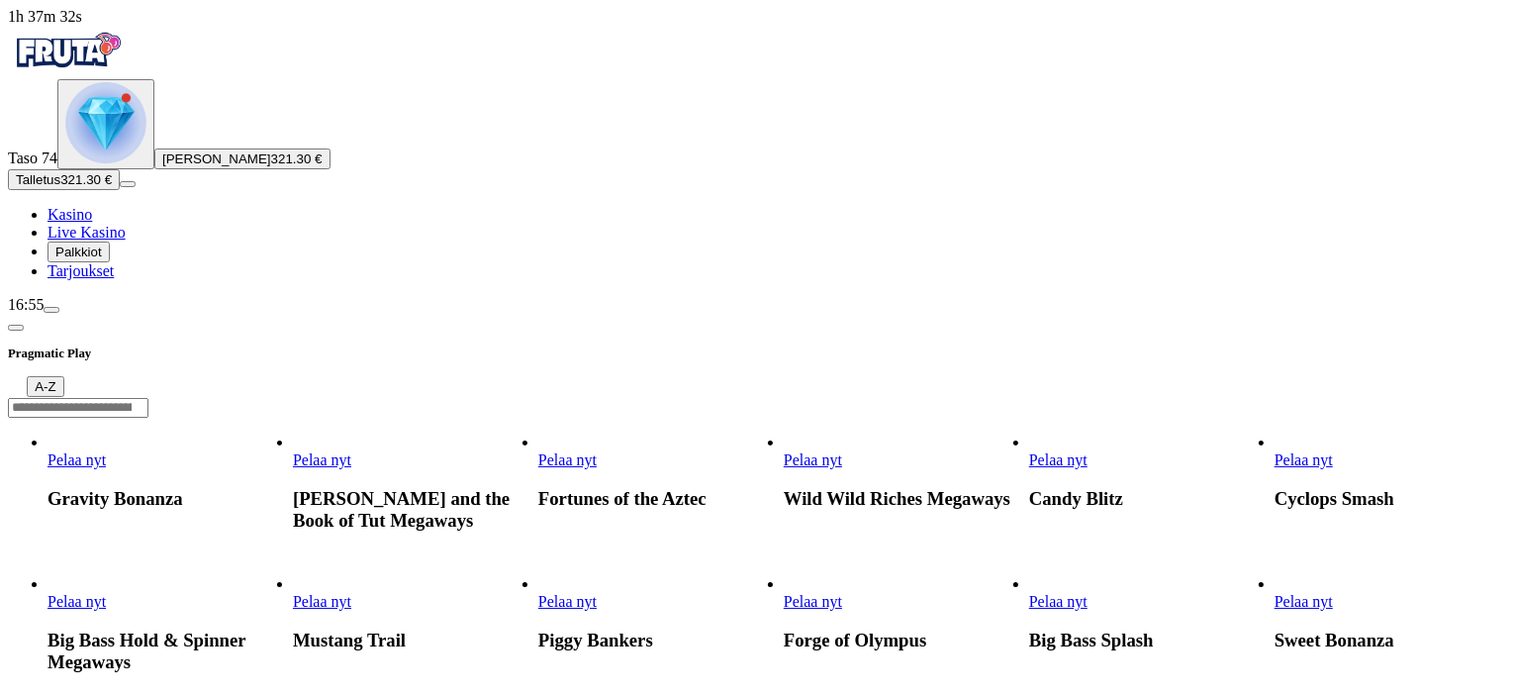
scroll to position [99, 0]
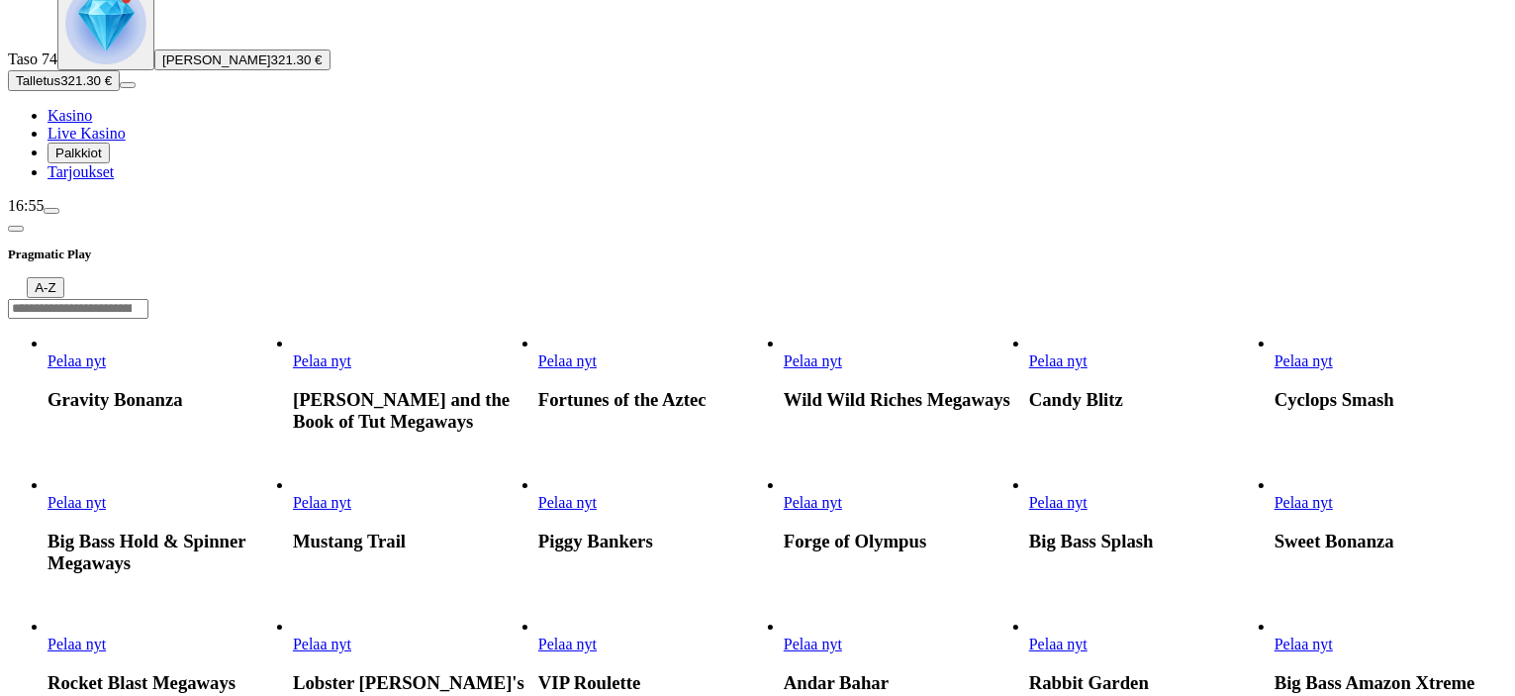
click at [293, 512] on link "Mustang Trail" at bounding box center [293, 512] width 0 height 0
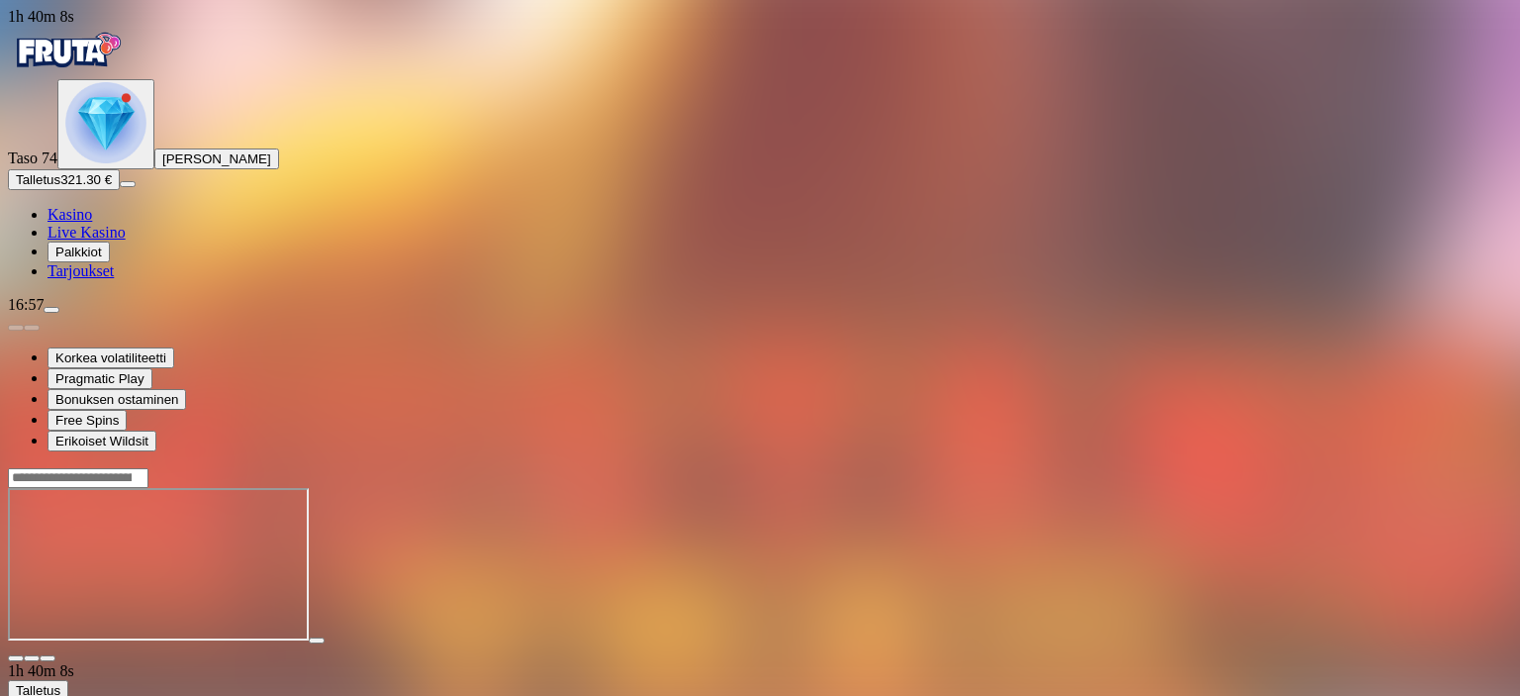
click at [16, 658] on span "close icon" at bounding box center [16, 658] width 0 height 0
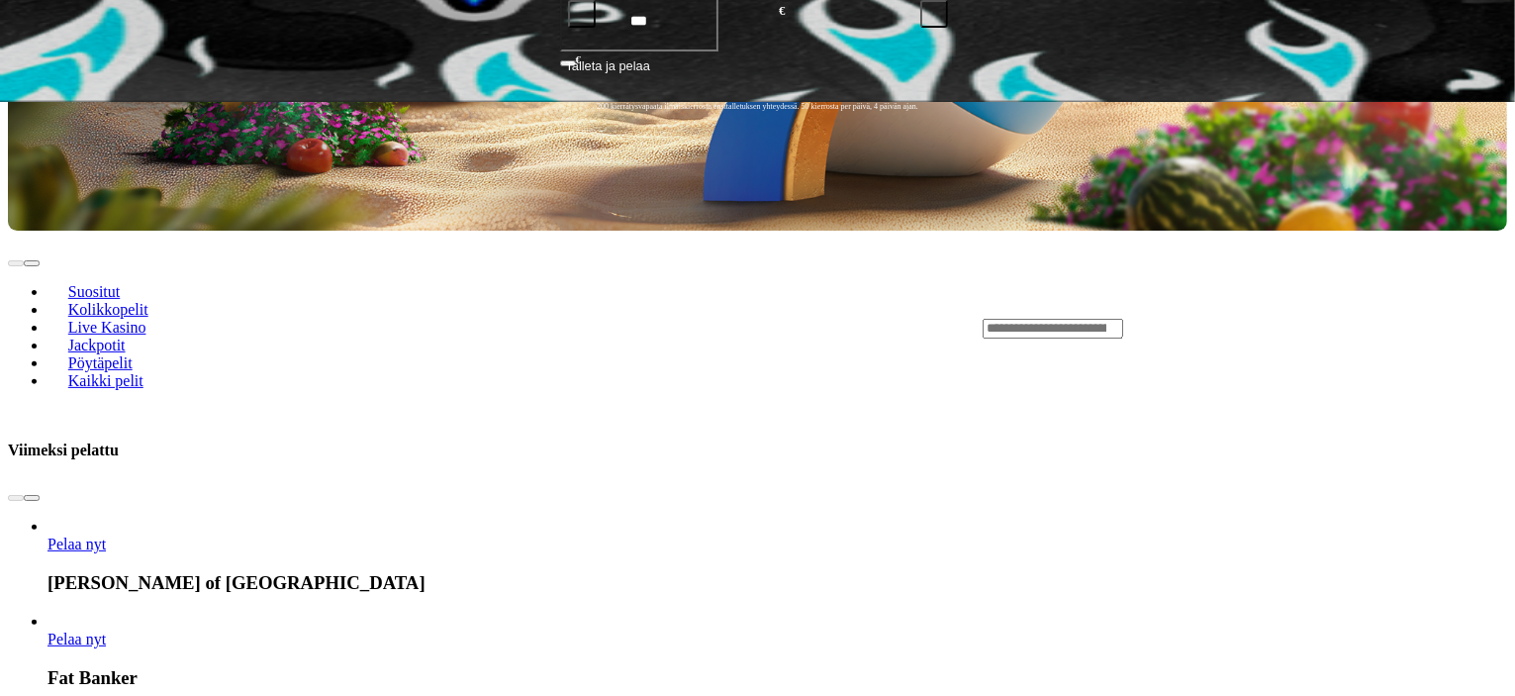
scroll to position [1088, 0]
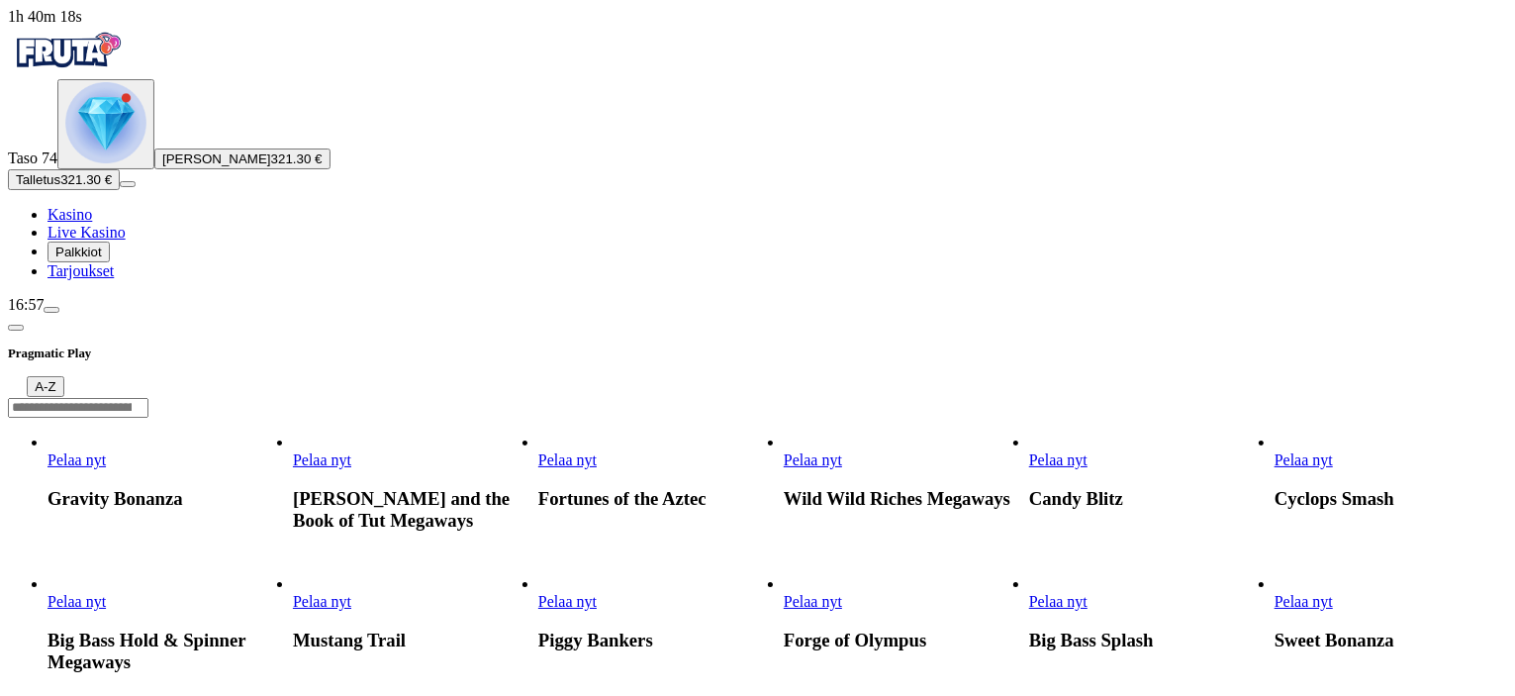
click at [538, 469] on link "Fortunes of the Aztec" at bounding box center [538, 469] width 0 height 0
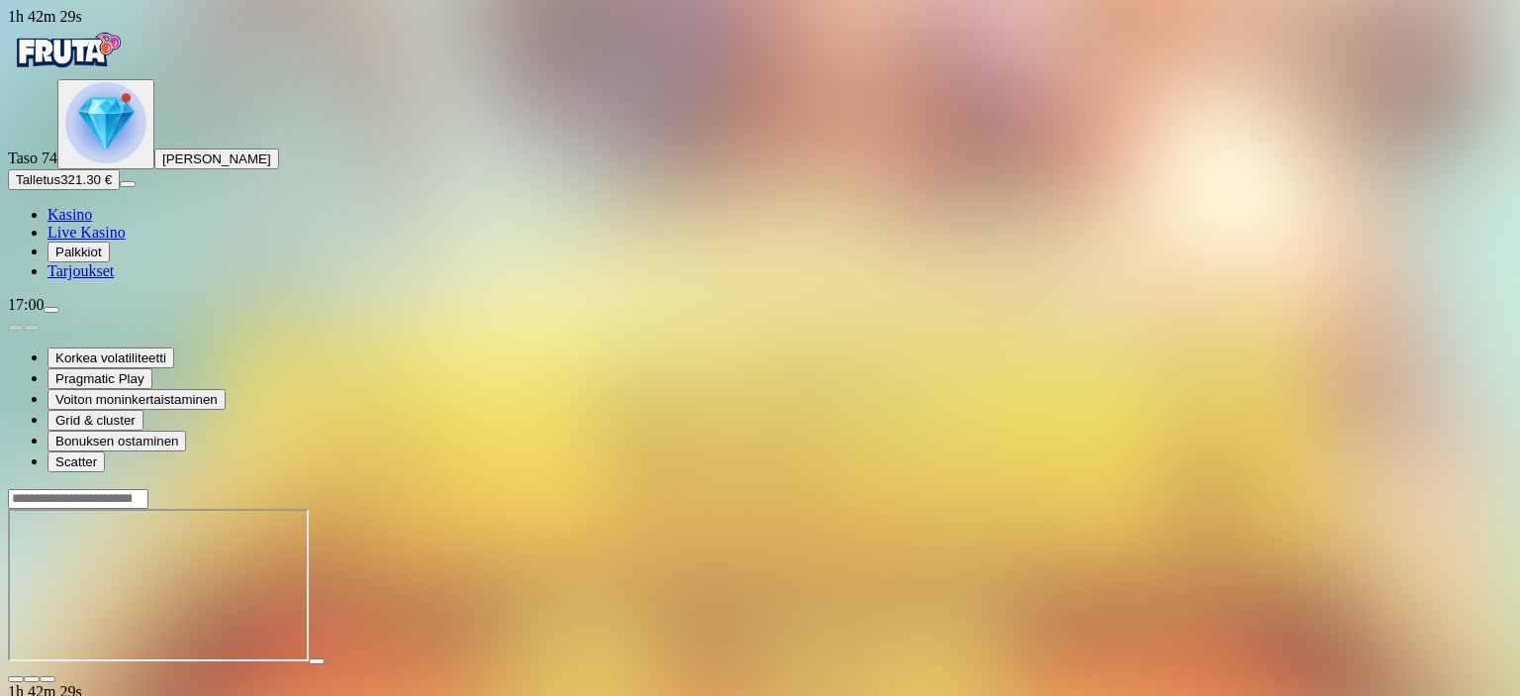
click at [16, 679] on span "close icon" at bounding box center [16, 679] width 0 height 0
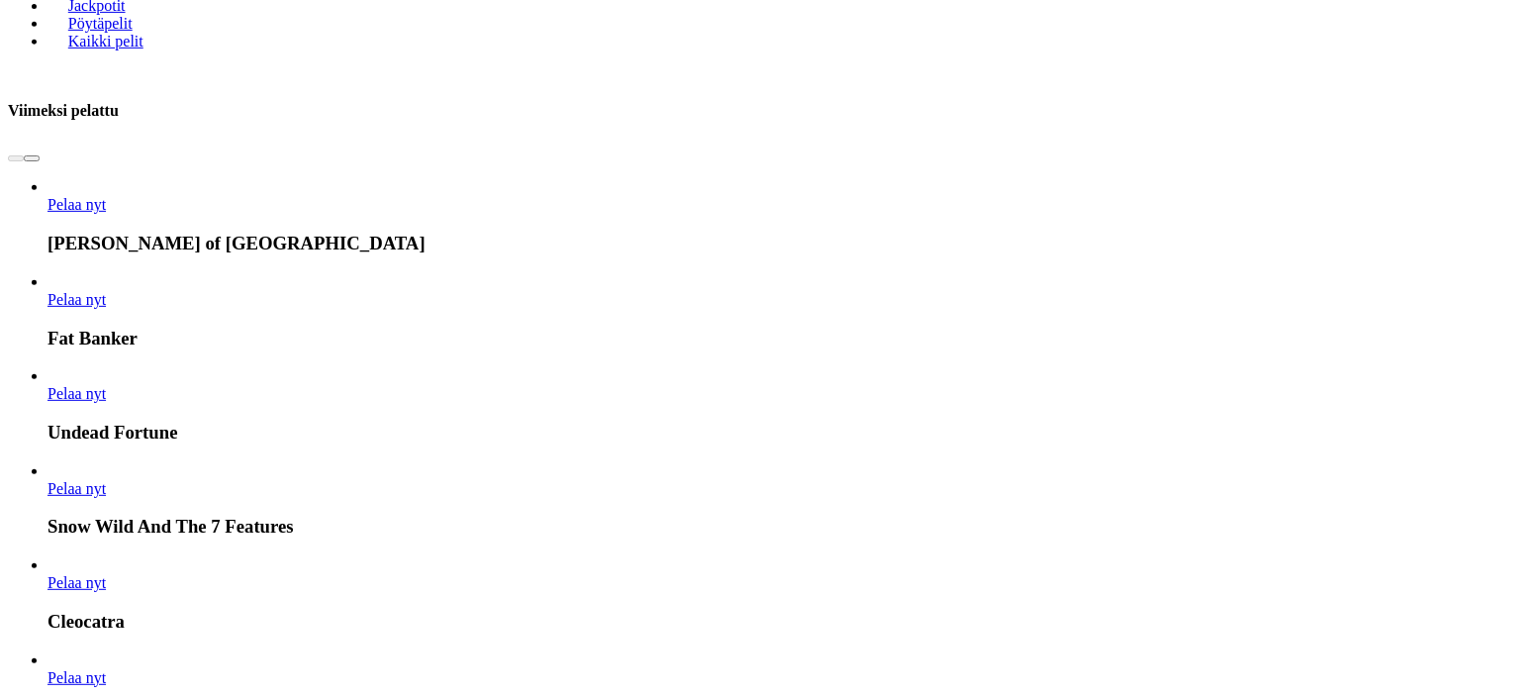
scroll to position [989, 0]
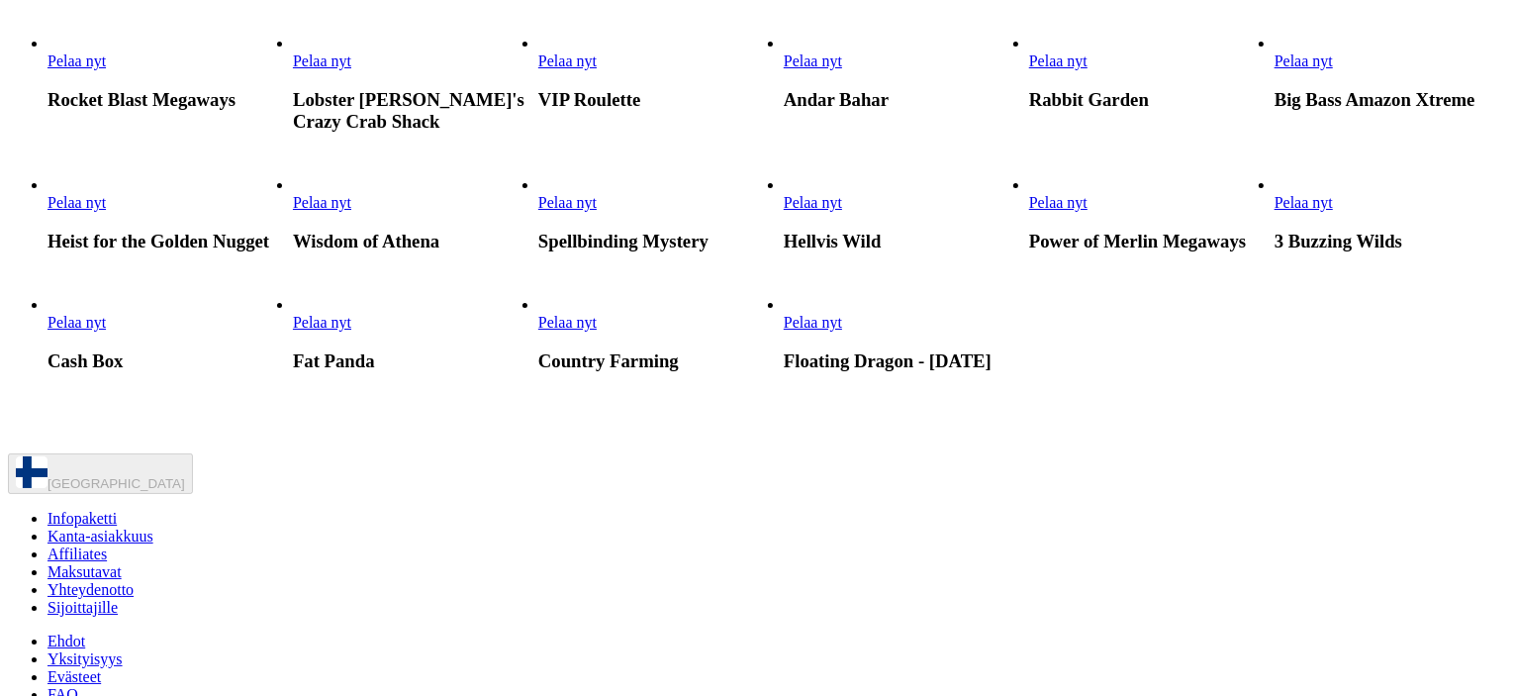
scroll to position [693, 0]
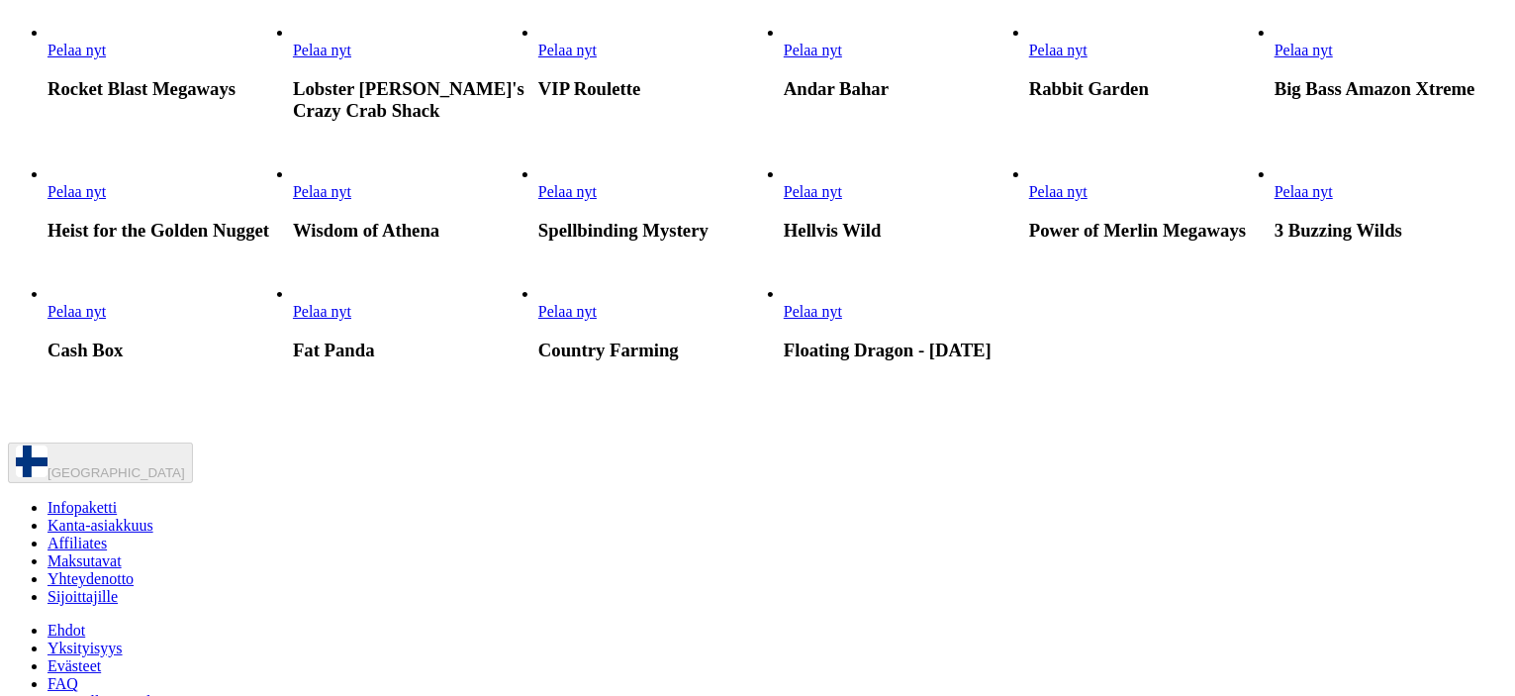
click at [1274, 201] on link "3 Buzzing Wilds" at bounding box center [1274, 201] width 0 height 0
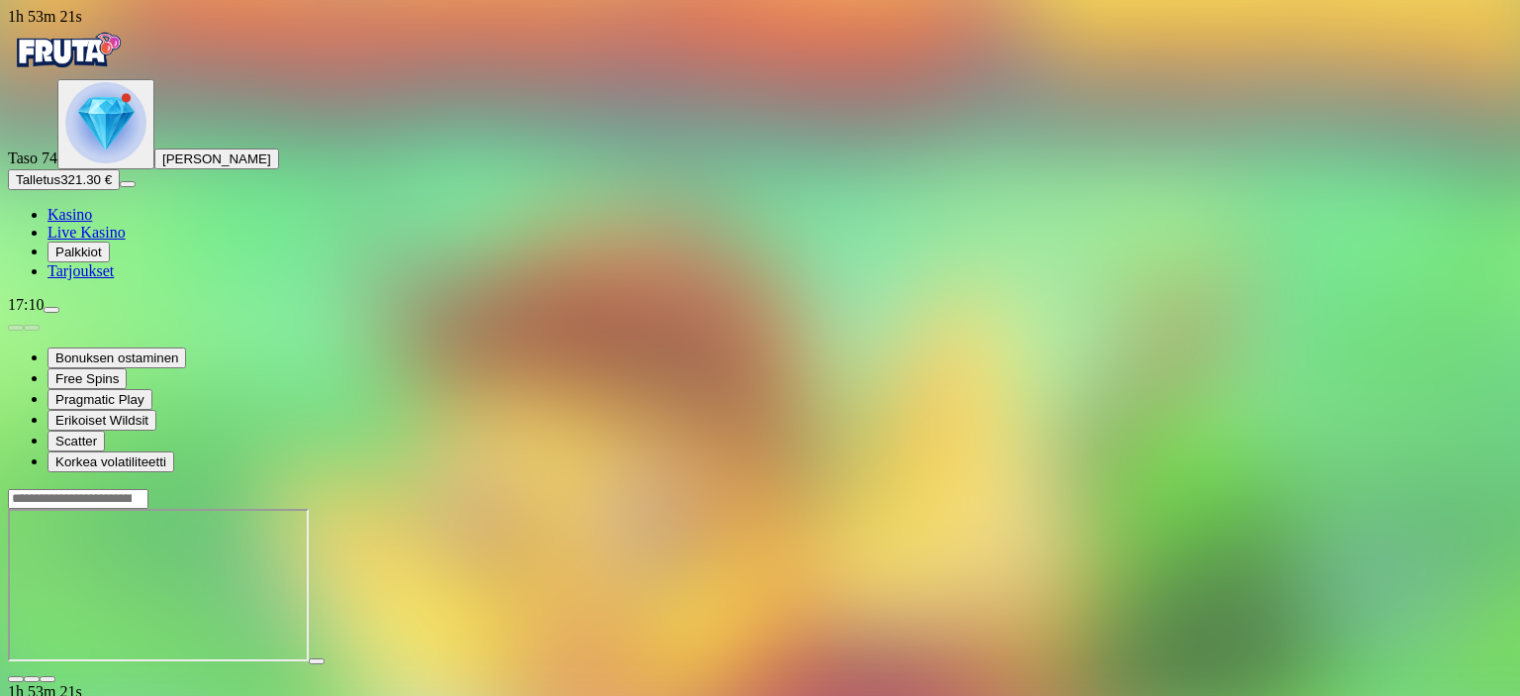
click at [16, 679] on span "close icon" at bounding box center [16, 679] width 0 height 0
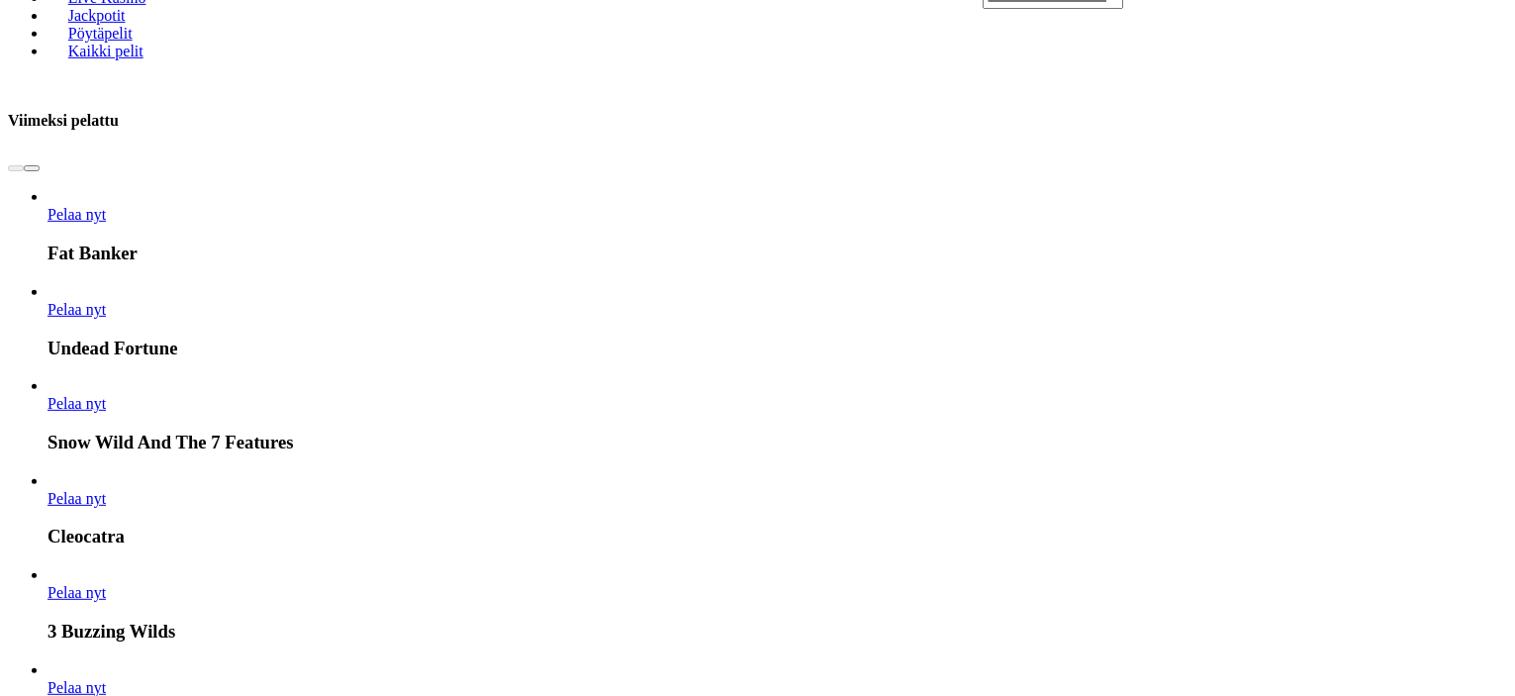
scroll to position [989, 0]
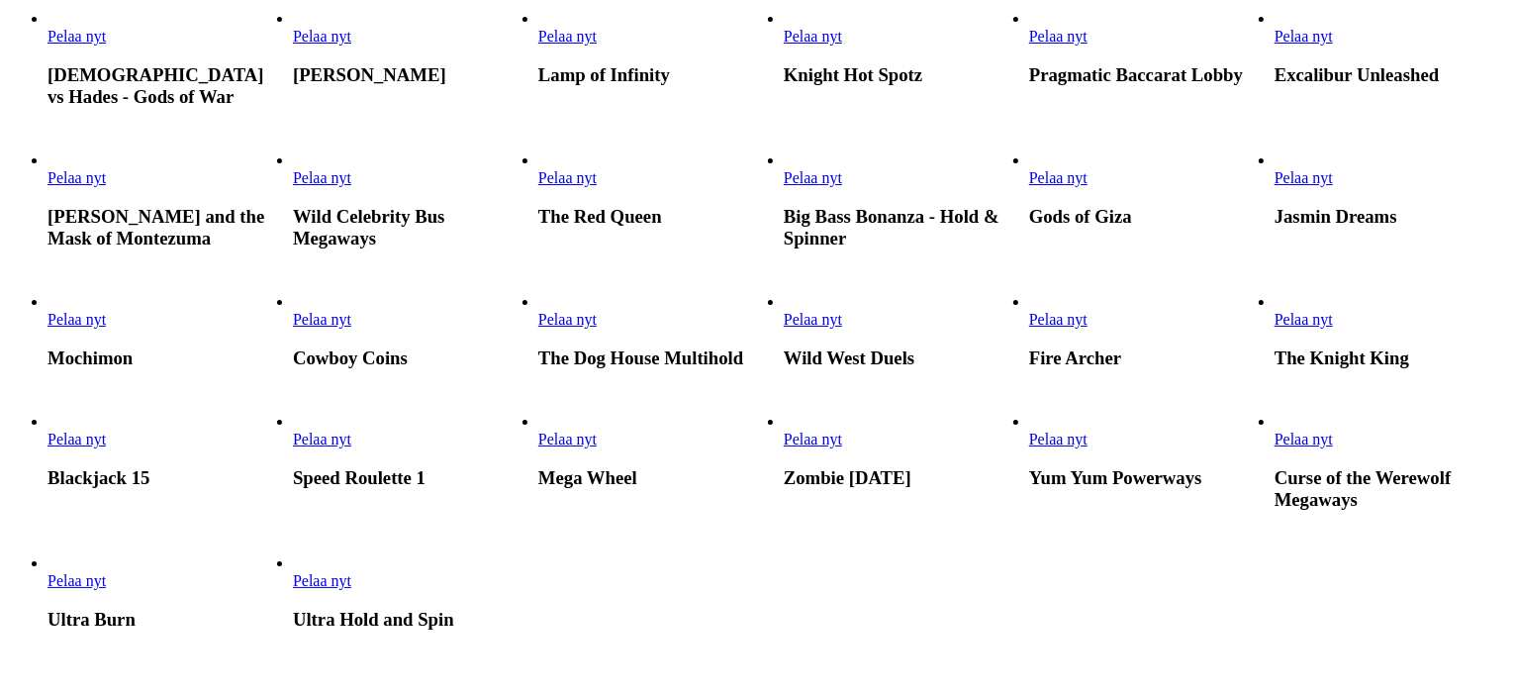
scroll to position [1088, 0]
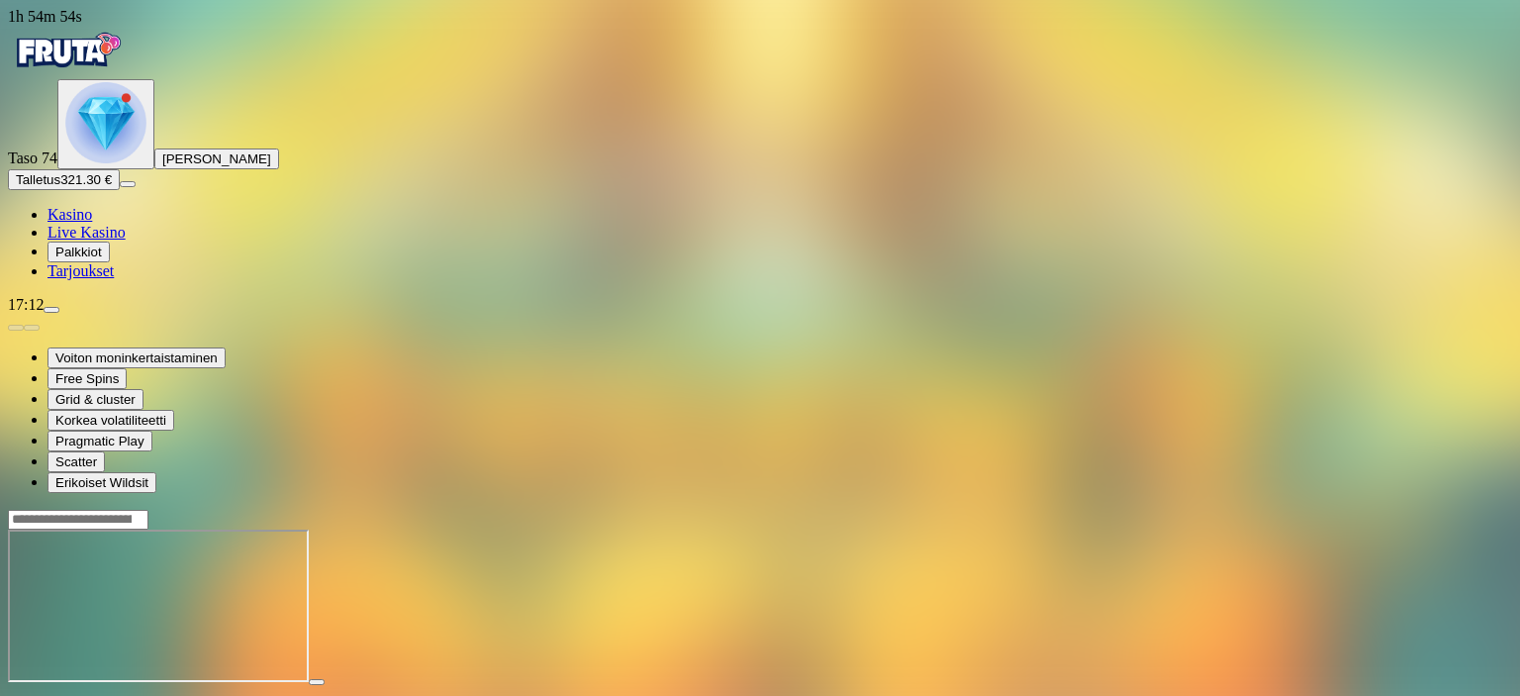
click at [16, 695] on span "close icon" at bounding box center [16, 700] width 0 height 0
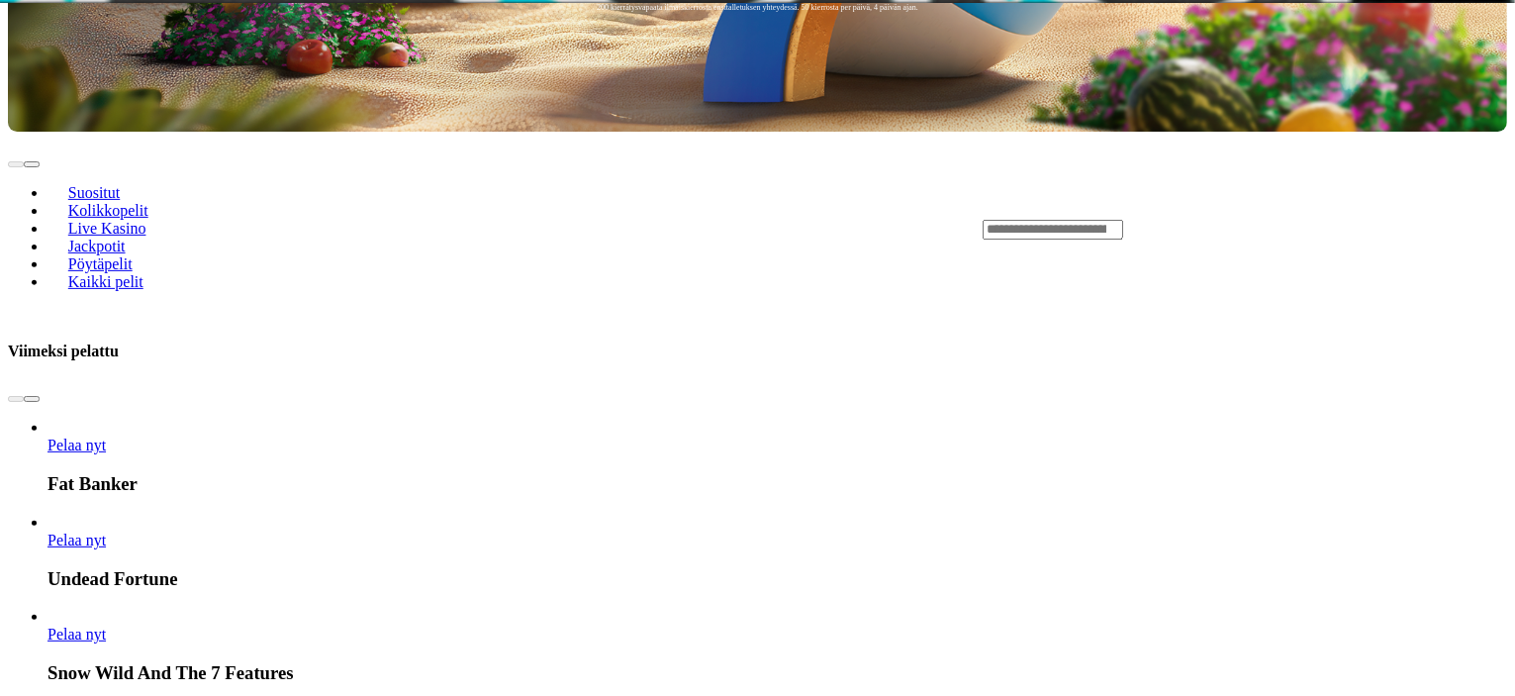
scroll to position [1088, 0]
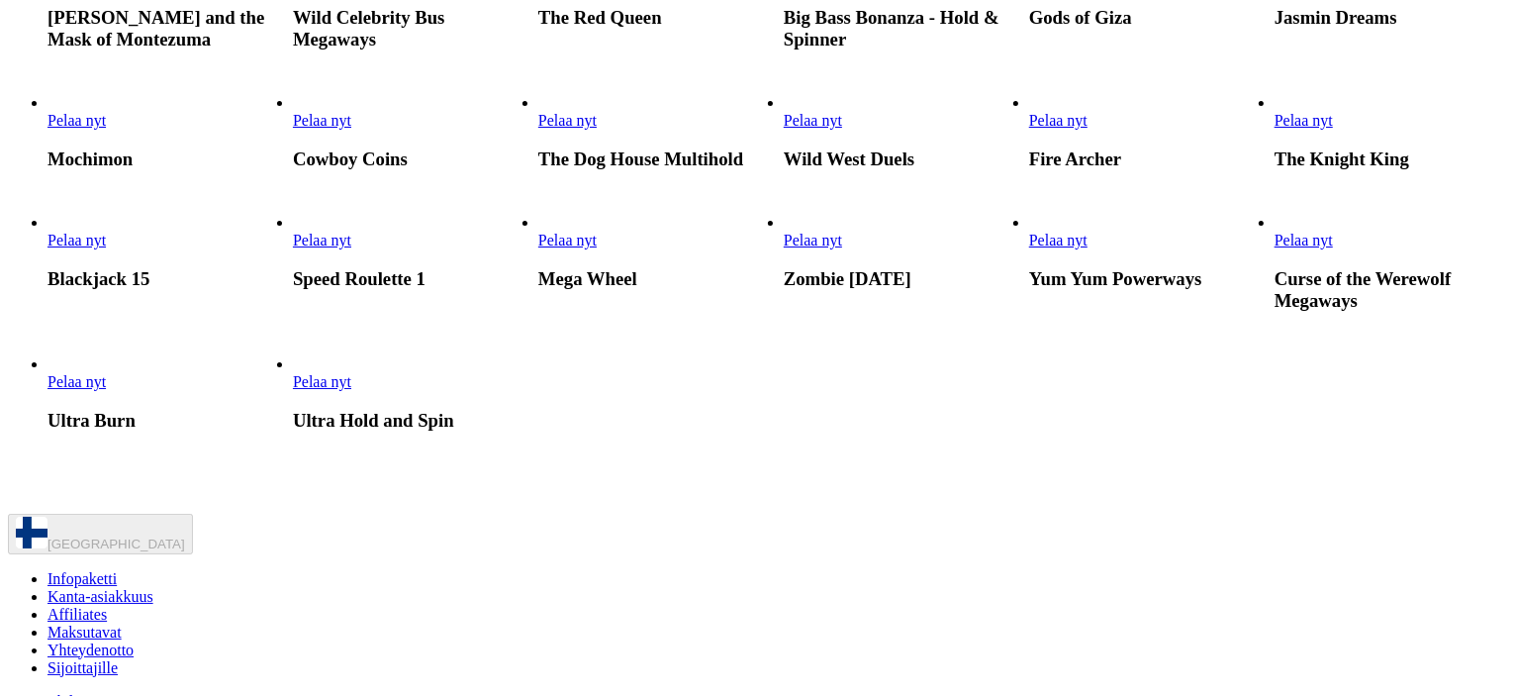
scroll to position [1484, 0]
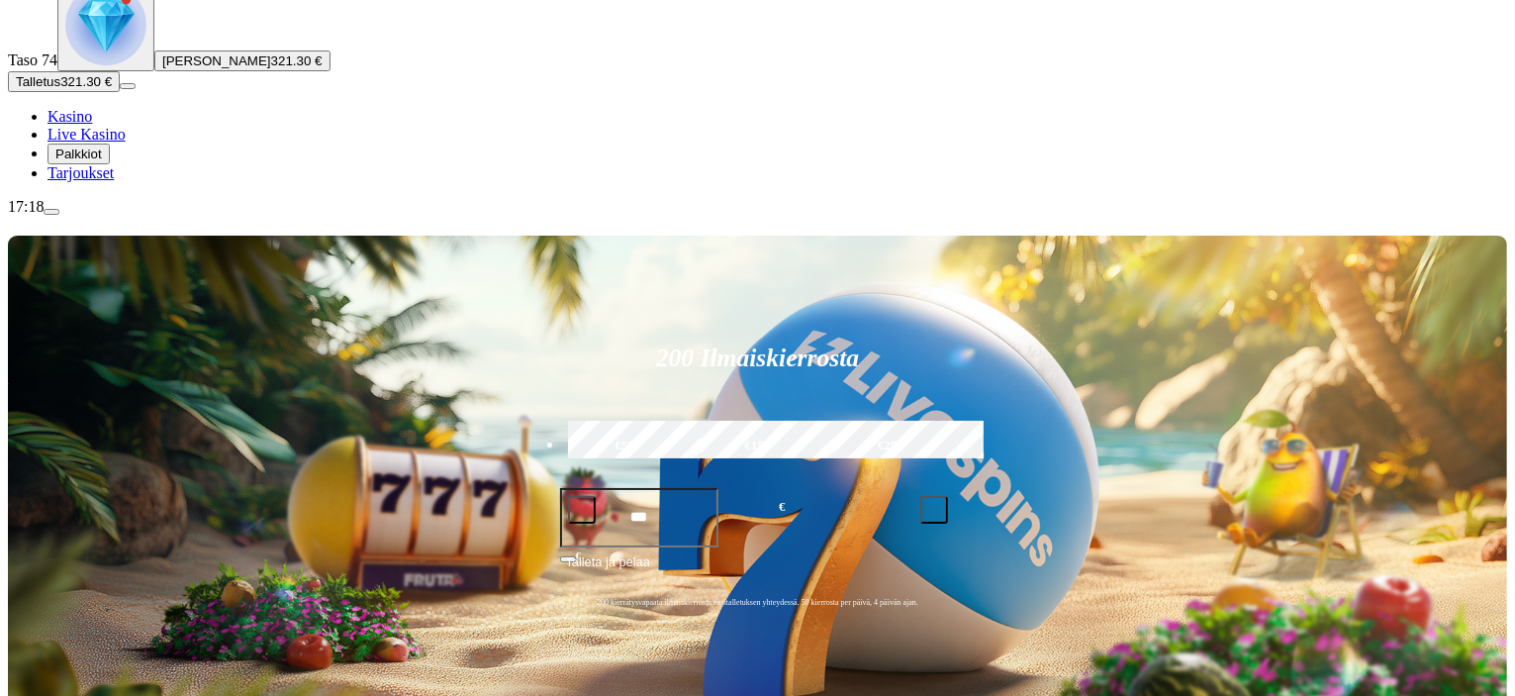
scroll to position [198, 0]
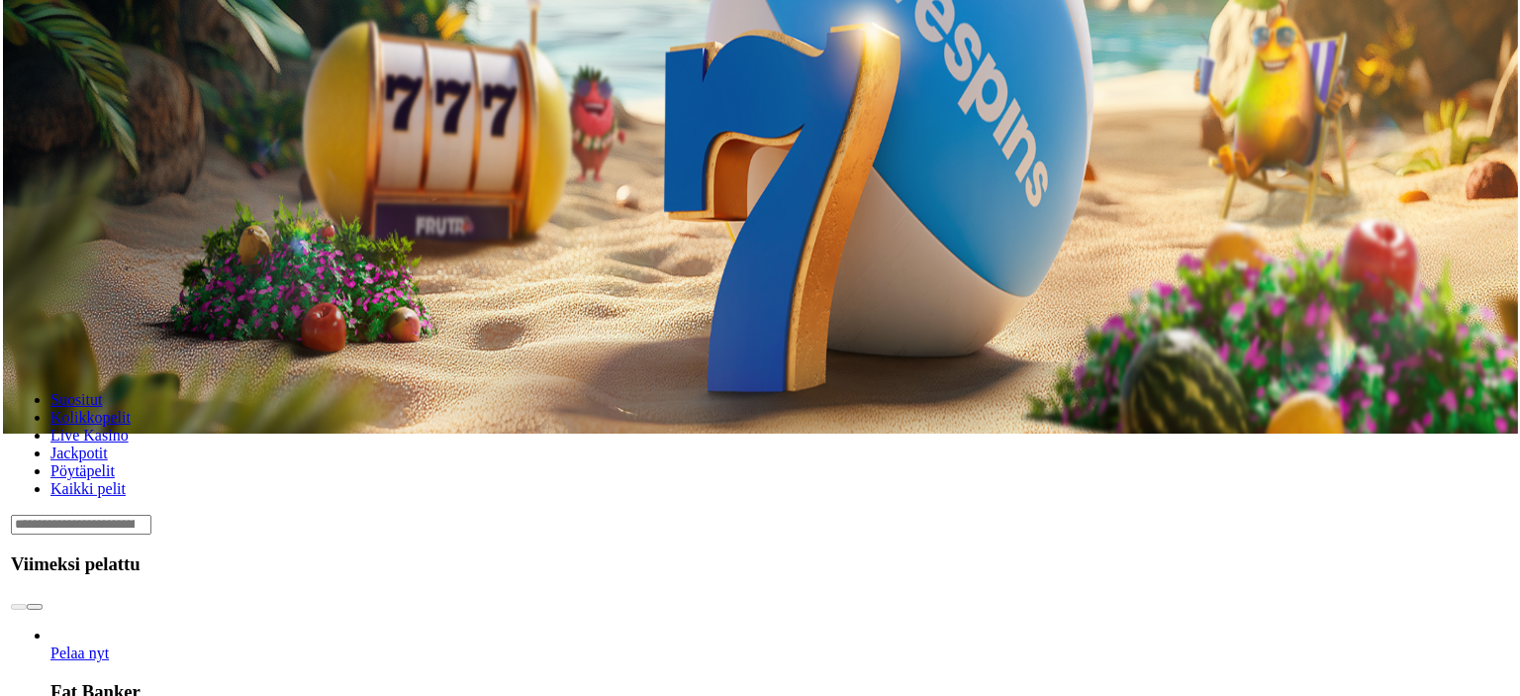
scroll to position [297, 0]
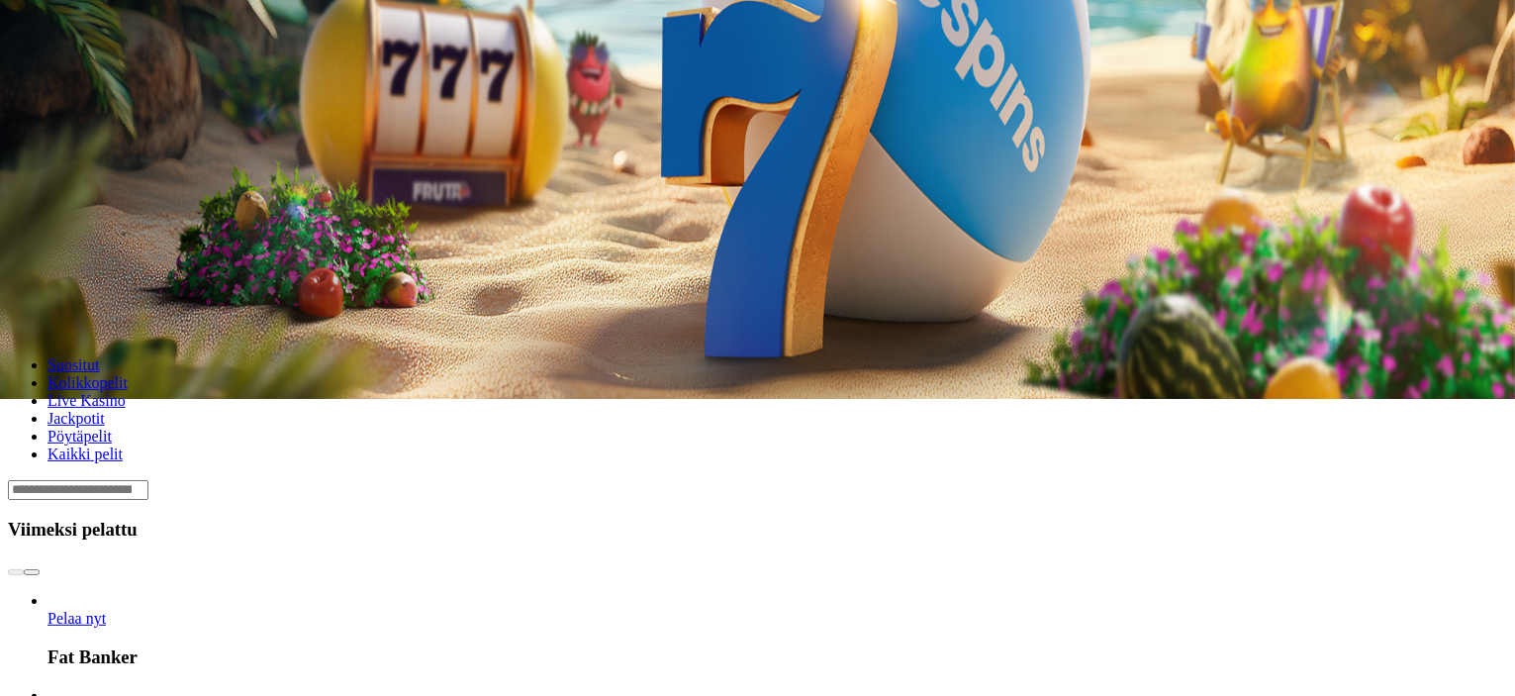
click at [51, 13] on span "menu icon" at bounding box center [51, 13] width 0 height 0
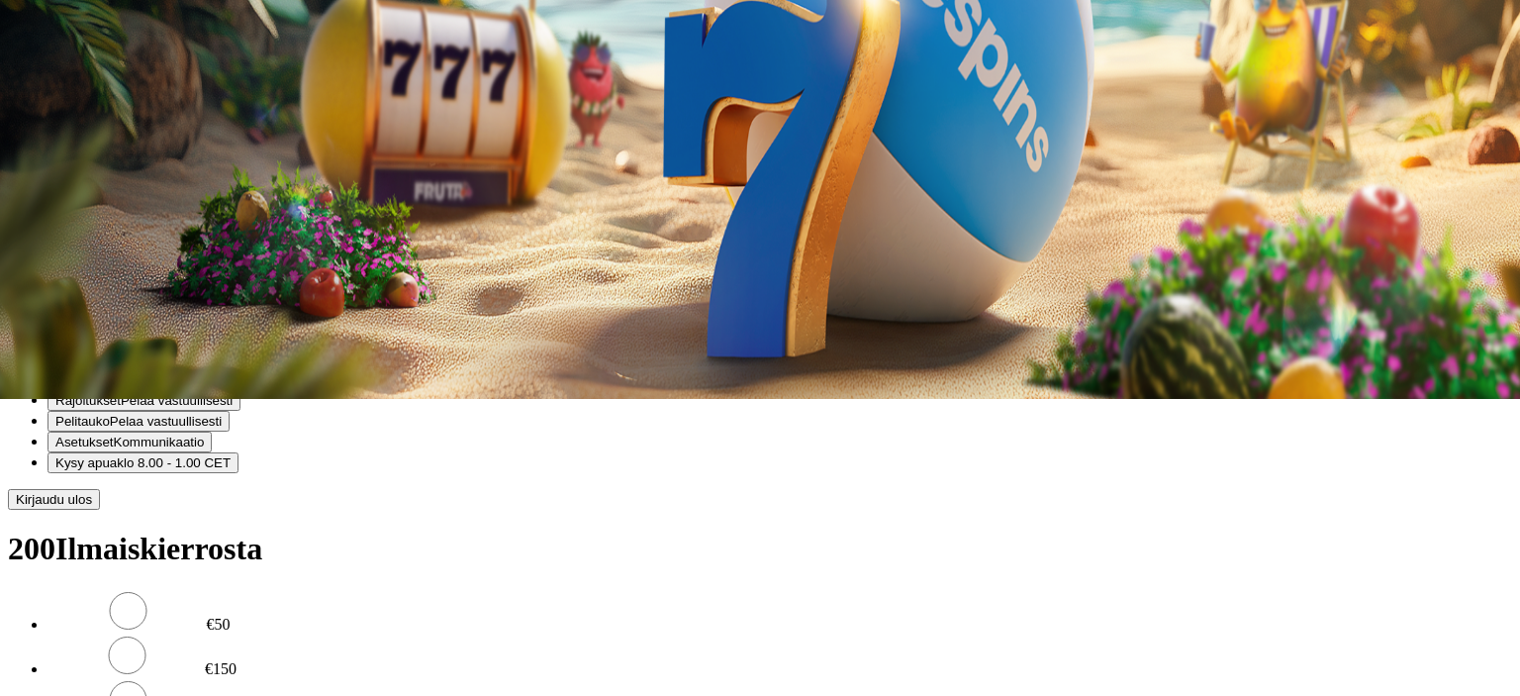
click at [63, 252] on span "Kotiutus" at bounding box center [39, 259] width 47 height 15
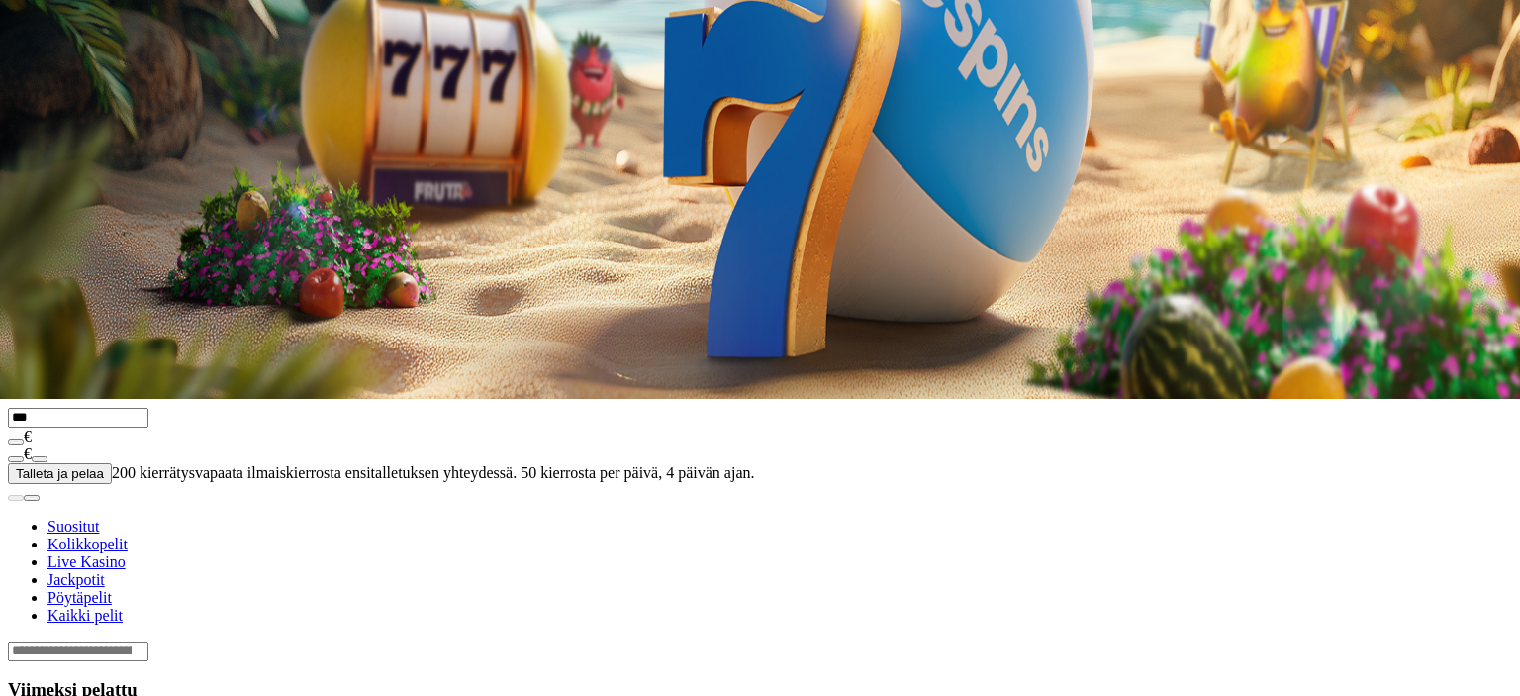
click at [148, 140] on input "number" at bounding box center [78, 130] width 141 height 20
type input "***"
click at [63, 175] on span "Kotiutus" at bounding box center [39, 167] width 47 height 15
